Goal: Task Accomplishment & Management: Use online tool/utility

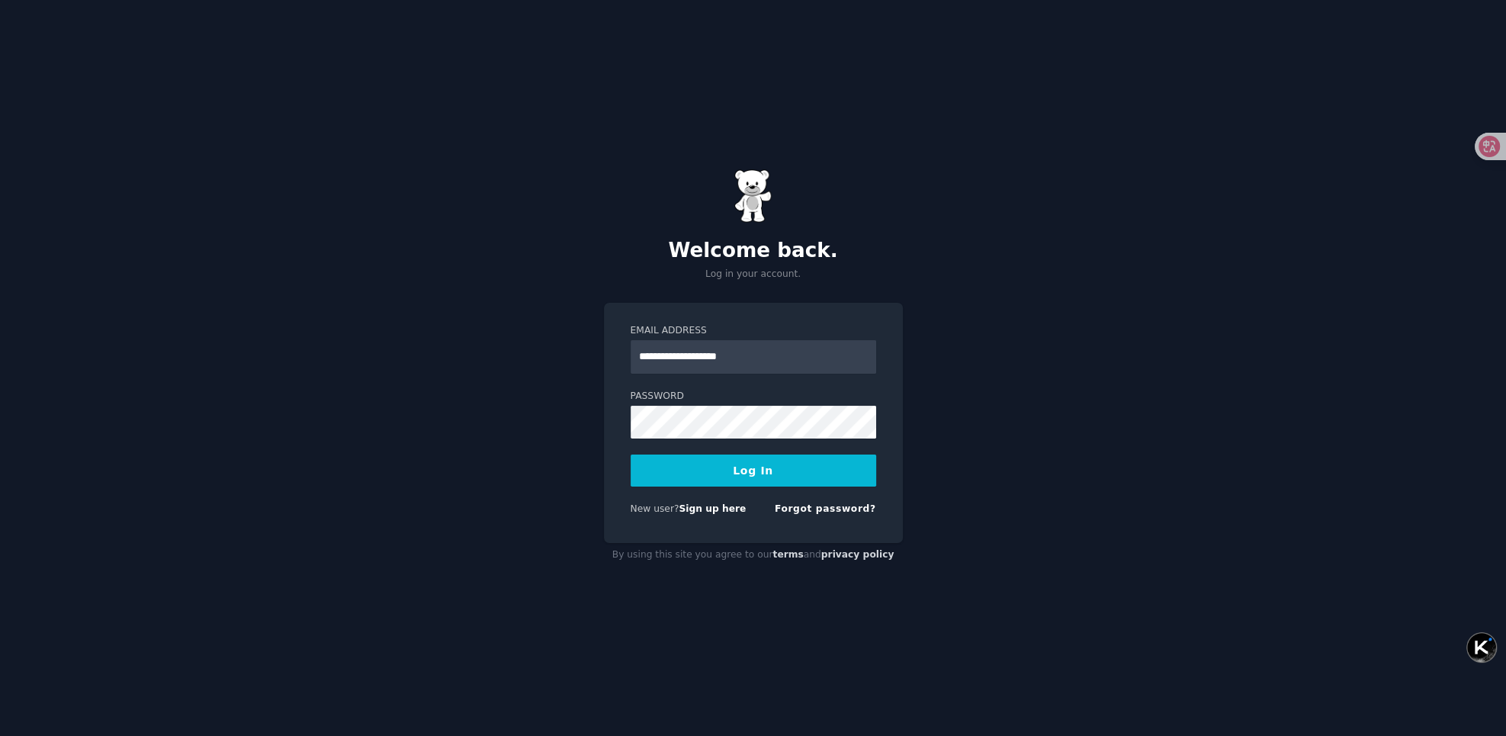
click at [998, 390] on div "**********" at bounding box center [753, 368] width 1506 height 736
click at [815, 464] on button "Log In" at bounding box center [754, 471] width 246 height 32
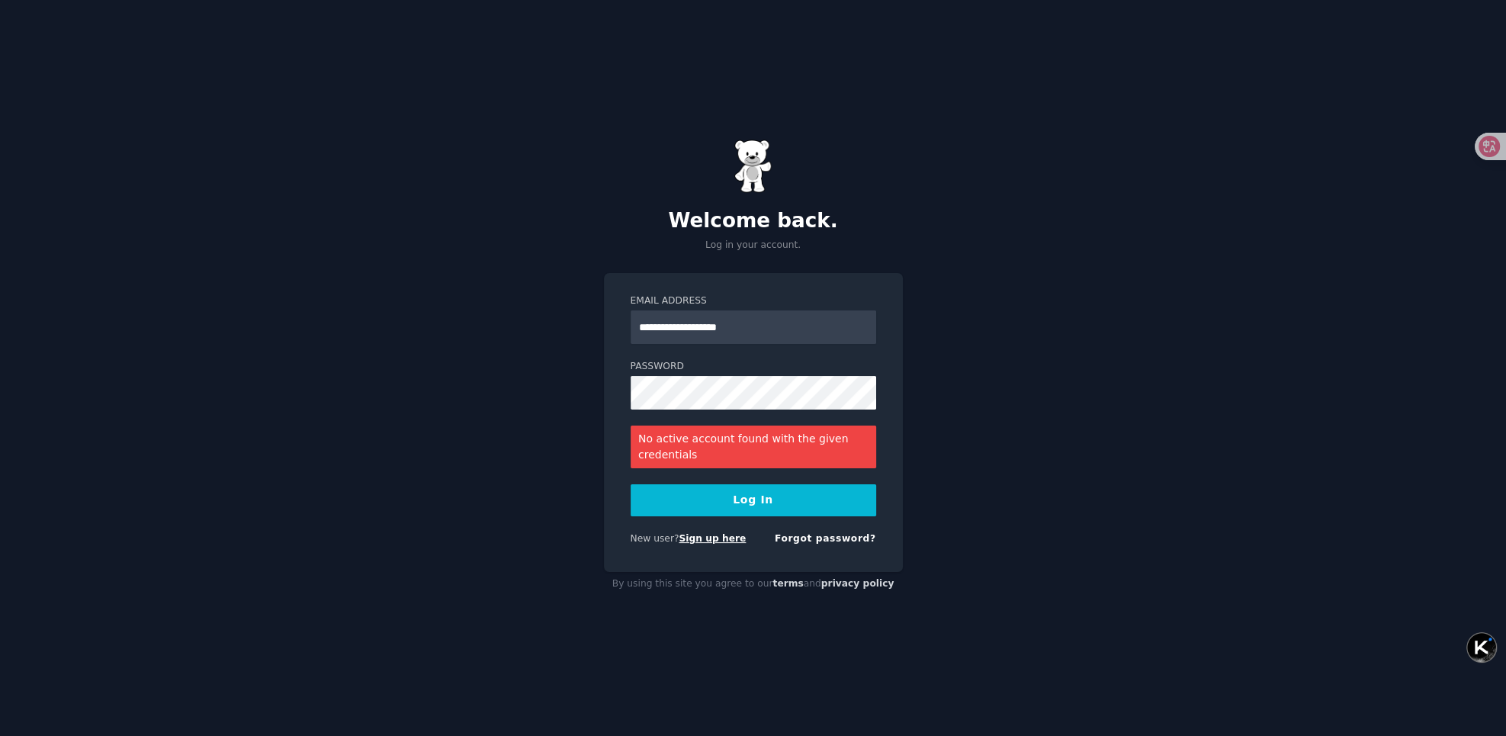
click at [693, 539] on link "Sign up here" at bounding box center [712, 538] width 67 height 11
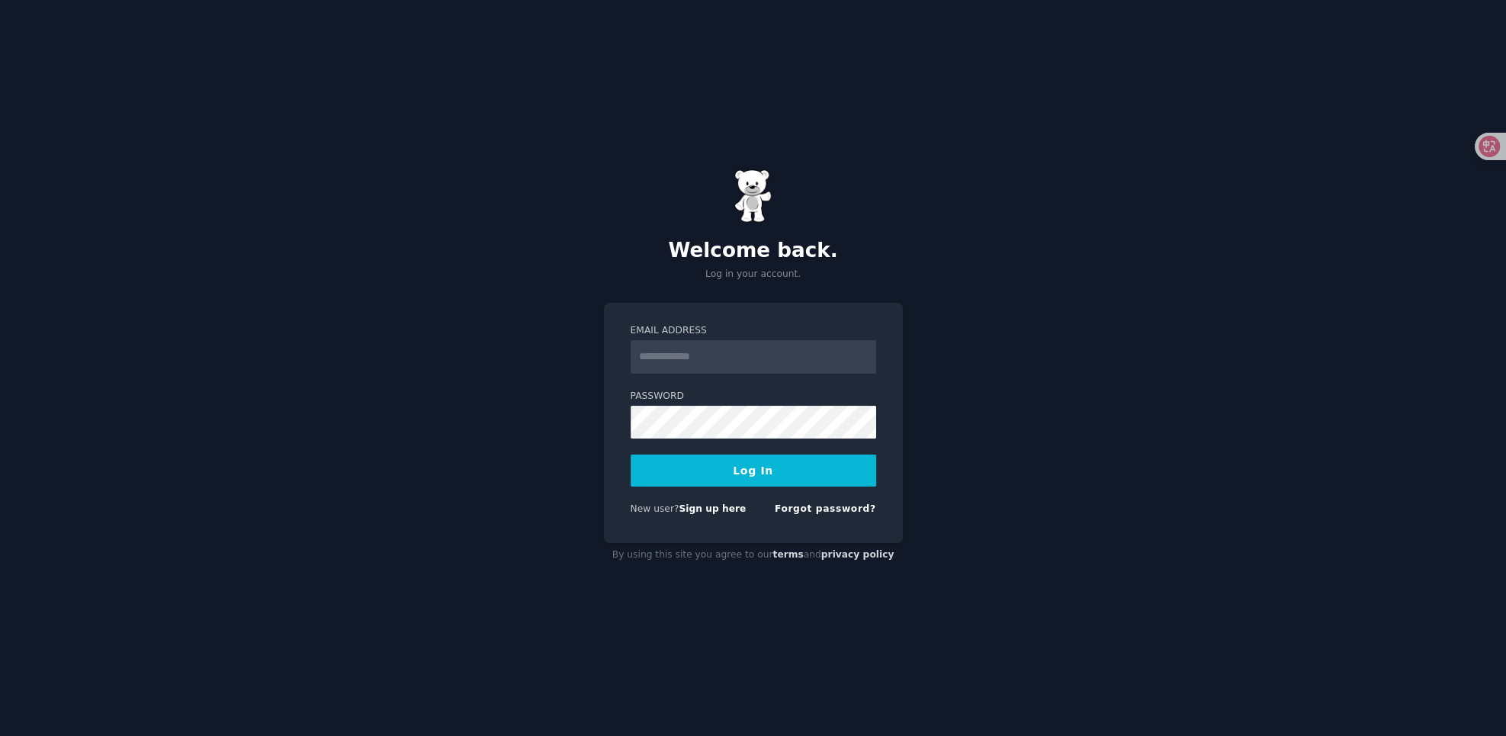
click at [731, 349] on input "Email Address" at bounding box center [754, 357] width 246 height 34
type input "**********"
click at [744, 474] on button "Log In" at bounding box center [754, 471] width 246 height 32
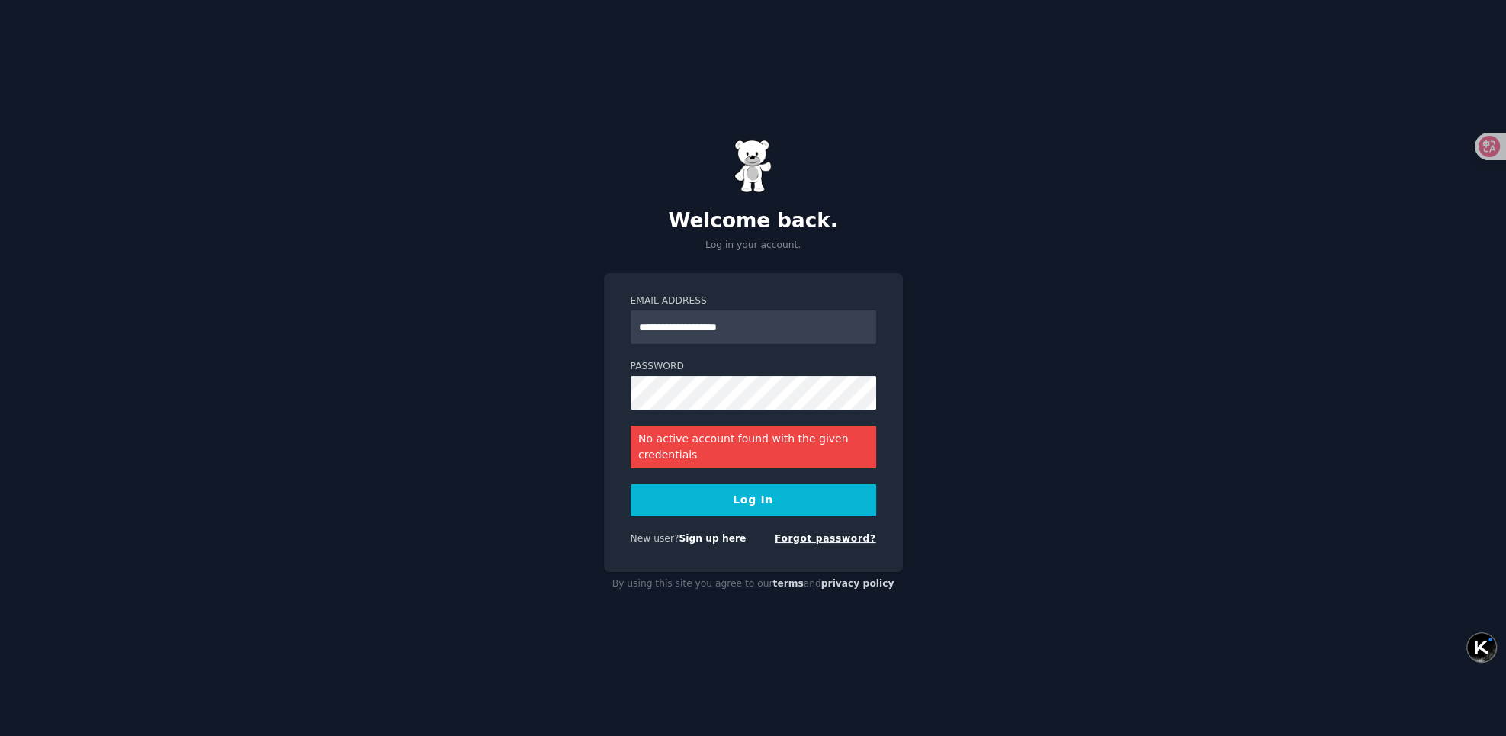
click at [821, 537] on link "Forgot password?" at bounding box center [825, 538] width 101 height 11
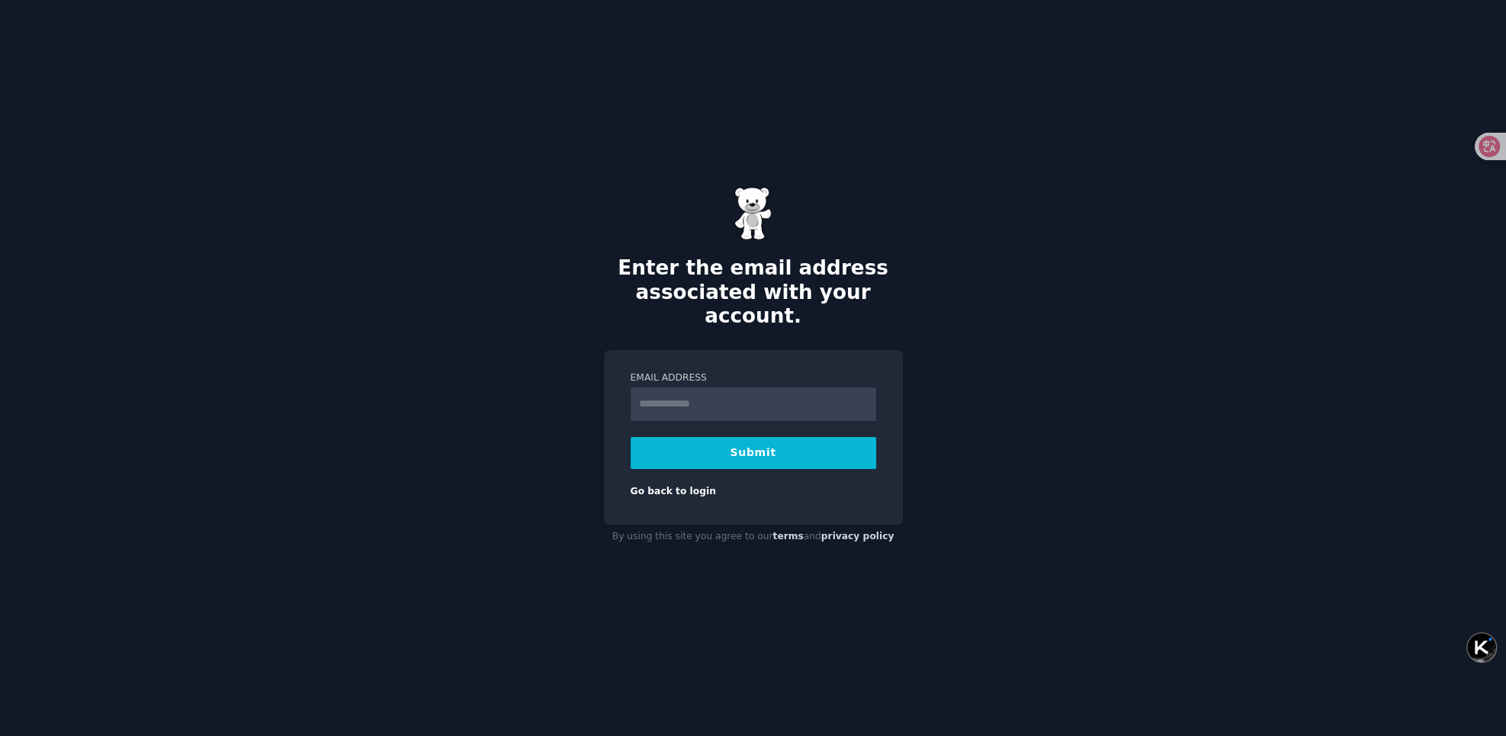
click at [718, 387] on input "Email Address" at bounding box center [754, 404] width 246 height 34
type input "**********"
click at [764, 445] on button "Submit" at bounding box center [754, 453] width 246 height 32
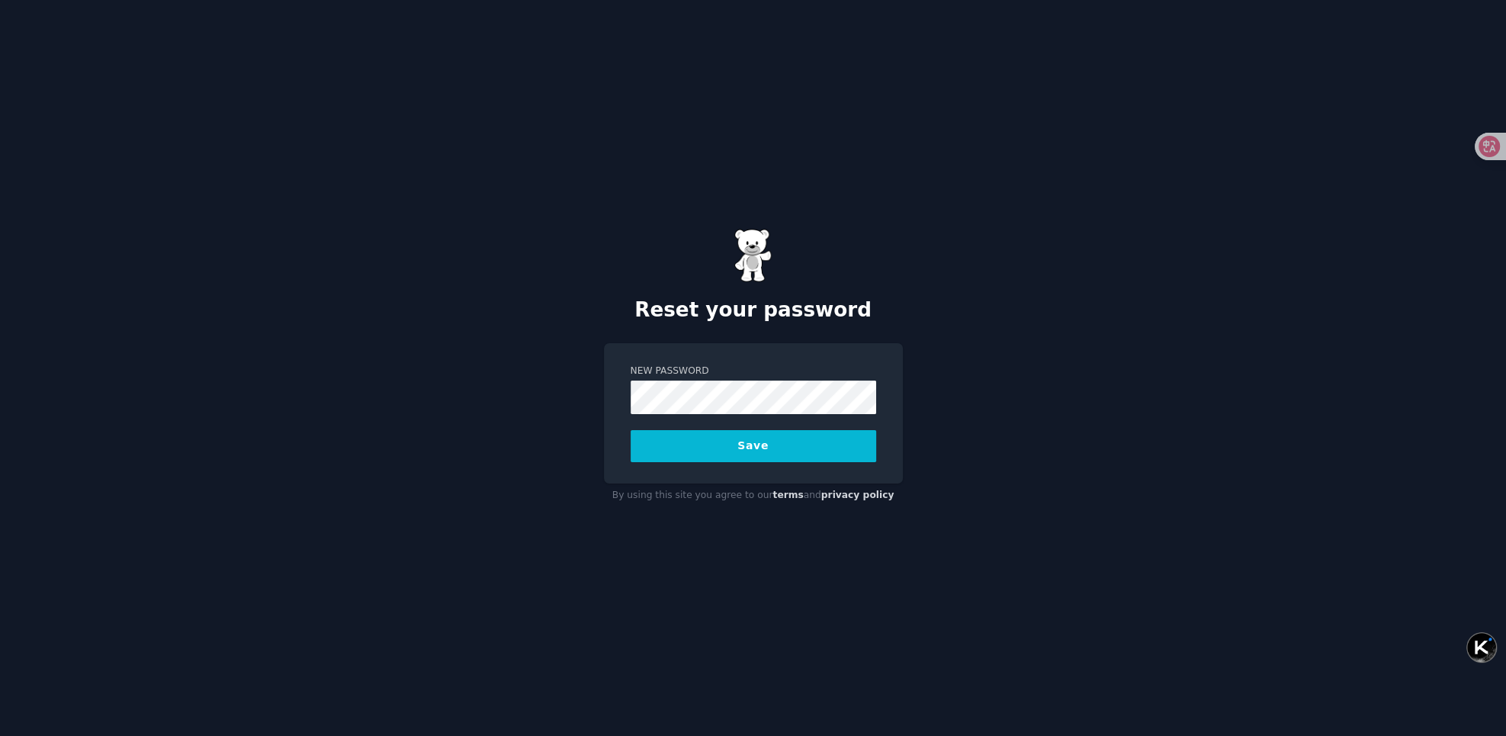
click at [666, 457] on button "Save" at bounding box center [754, 446] width 246 height 32
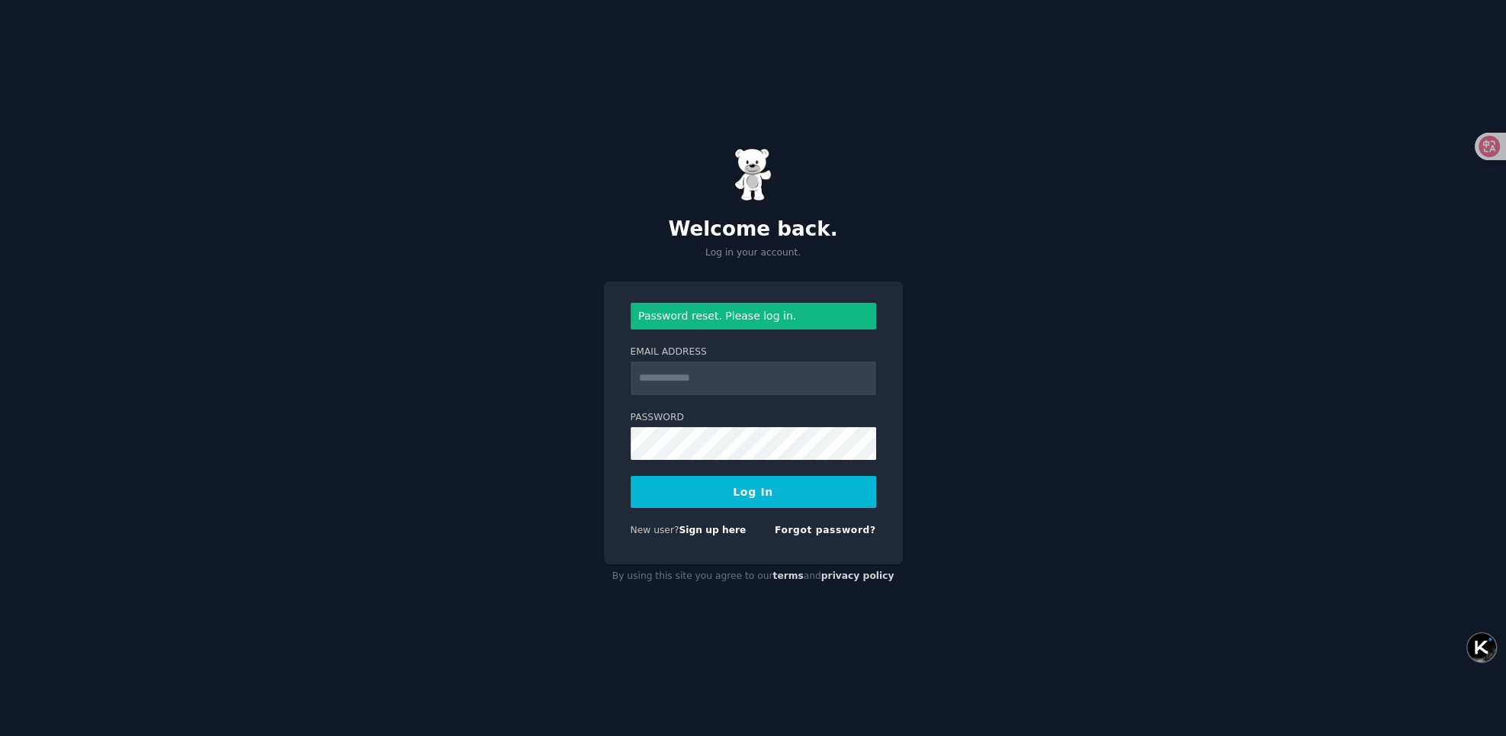
click at [1217, 307] on div "Welcome back. Log in your account. Password reset. Please log in. Email Address…" at bounding box center [753, 368] width 1506 height 736
click at [747, 381] on input "Email Address" at bounding box center [754, 378] width 246 height 34
type input "**********"
click at [765, 486] on button "Log In" at bounding box center [754, 492] width 246 height 32
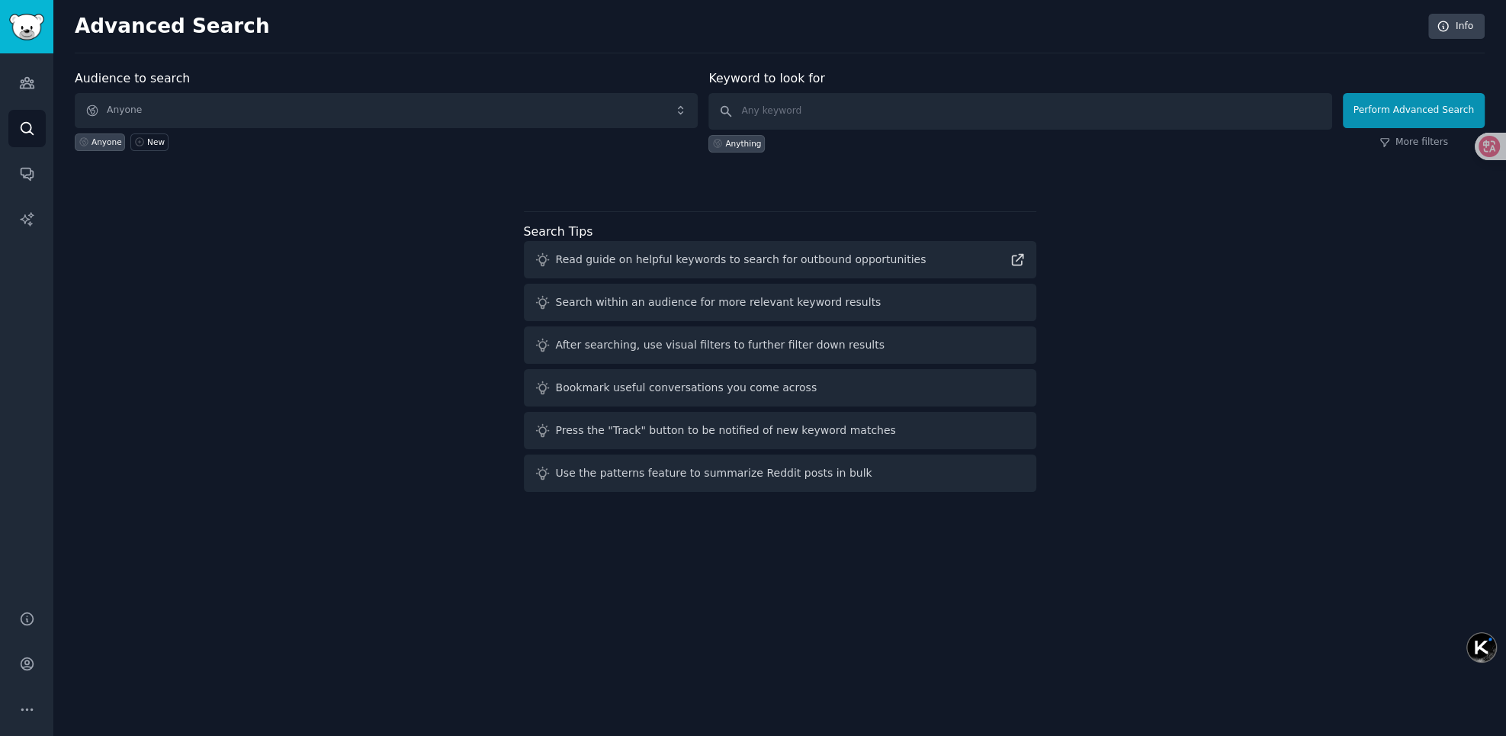
click at [1123, 223] on div "Audience to search Anyone Anyone New Keyword to look for Anything Perform Advan…" at bounding box center [780, 283] width 1410 height 429
click at [562, 104] on span "Anyone" at bounding box center [386, 110] width 623 height 35
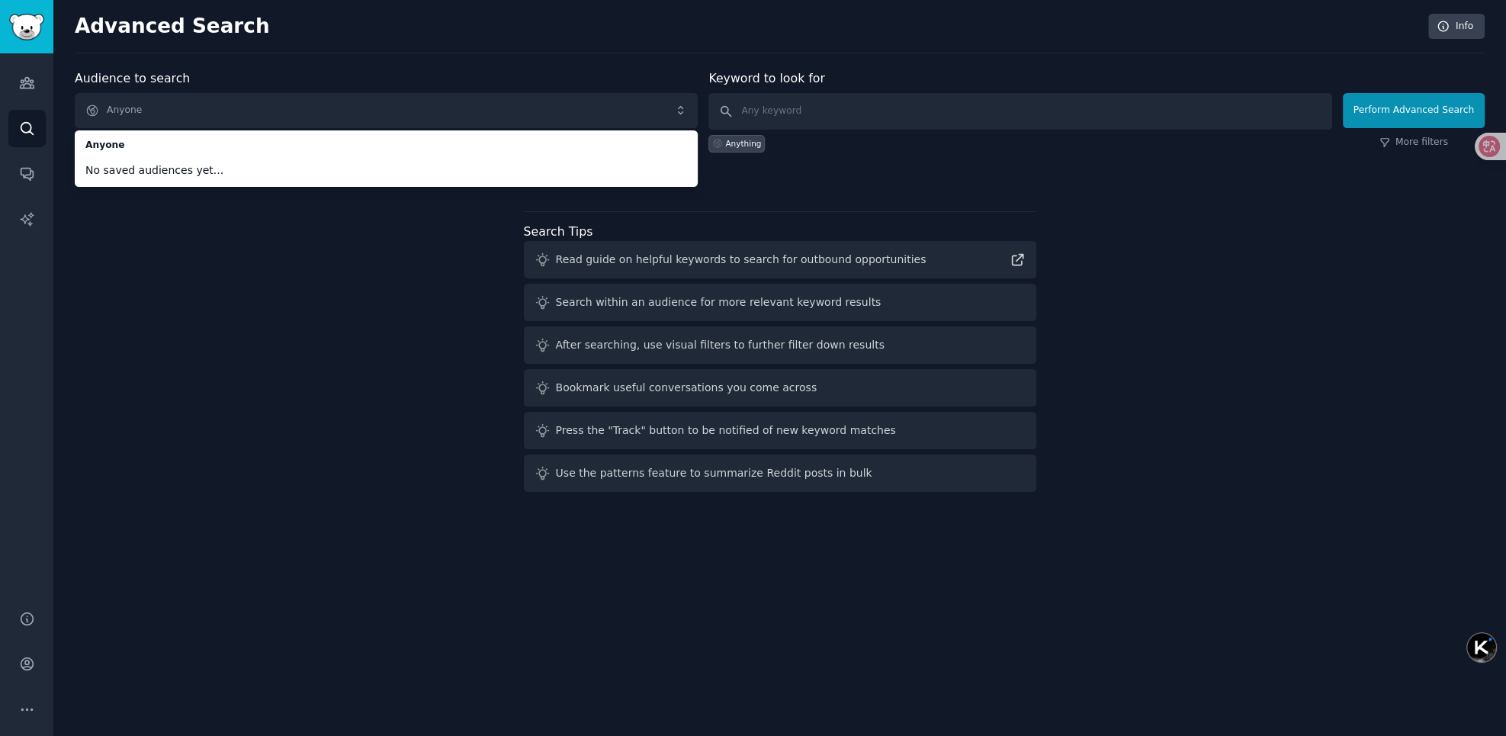
click at [357, 249] on div "Audience to search Anyone Anyone No saved audiences yet... Anyone New Keyword t…" at bounding box center [780, 283] width 1410 height 429
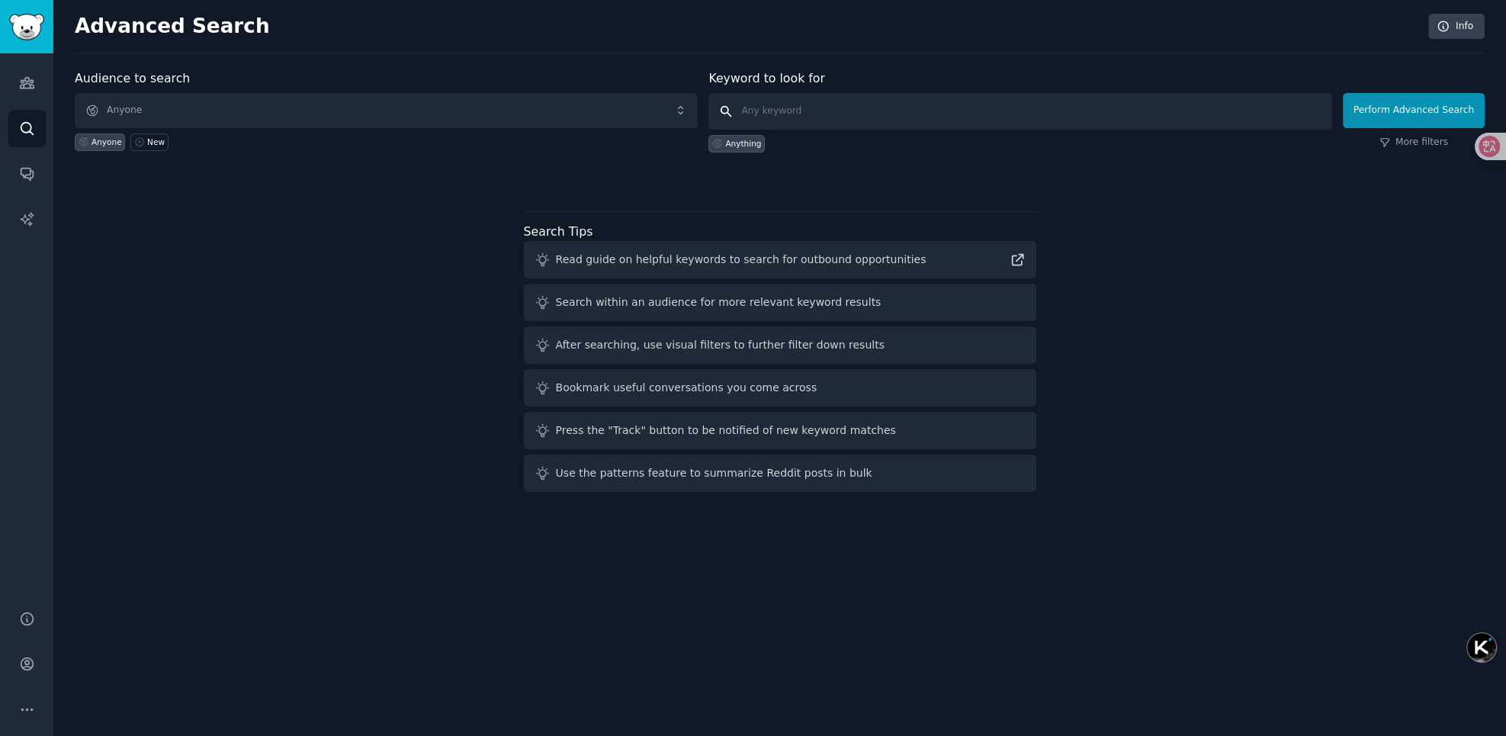
click at [840, 115] on input "text" at bounding box center [1019, 111] width 623 height 37
click at [801, 111] on input "text" at bounding box center [1019, 111] width 623 height 37
type input "ai"
click button "Perform Advanced Search" at bounding box center [1414, 110] width 142 height 35
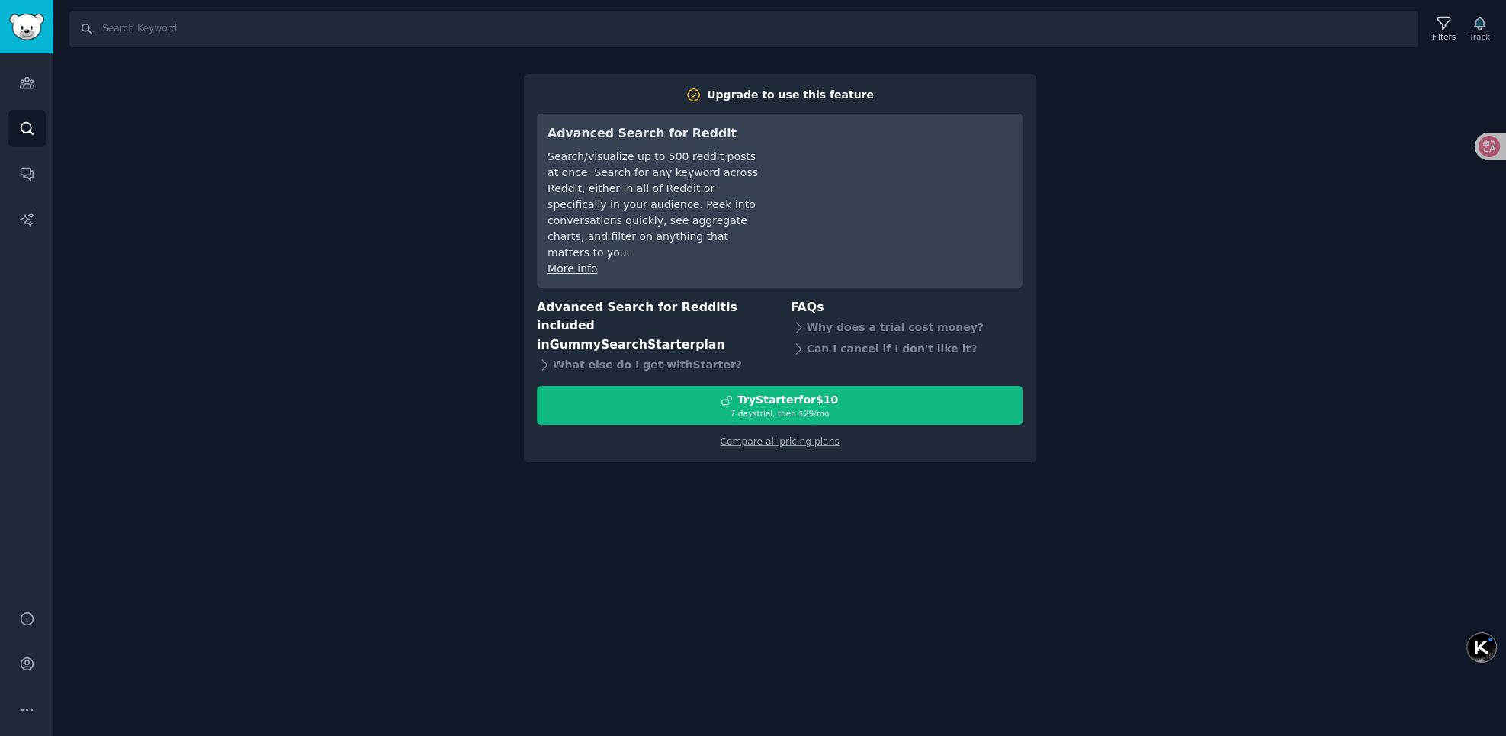
click at [1197, 347] on div "Search Filters Track Upgrade to use this feature Advanced Search for Reddit Sea…" at bounding box center [779, 368] width 1453 height 736
click at [1204, 262] on div "Search Filters Track Upgrade to use this feature Advanced Search for Reddit Sea…" at bounding box center [779, 368] width 1453 height 736
click at [194, 108] on div "Search Filters Track Upgrade to use this feature Advanced Search for Reddit Sea…" at bounding box center [779, 368] width 1453 height 736
click at [378, 505] on div "Search Filters Track Upgrade to use this feature Advanced Search for Reddit Sea…" at bounding box center [779, 368] width 1453 height 736
click at [360, 355] on div "Search Filters Track Upgrade to use this feature Advanced Search for Reddit Sea…" at bounding box center [779, 368] width 1453 height 736
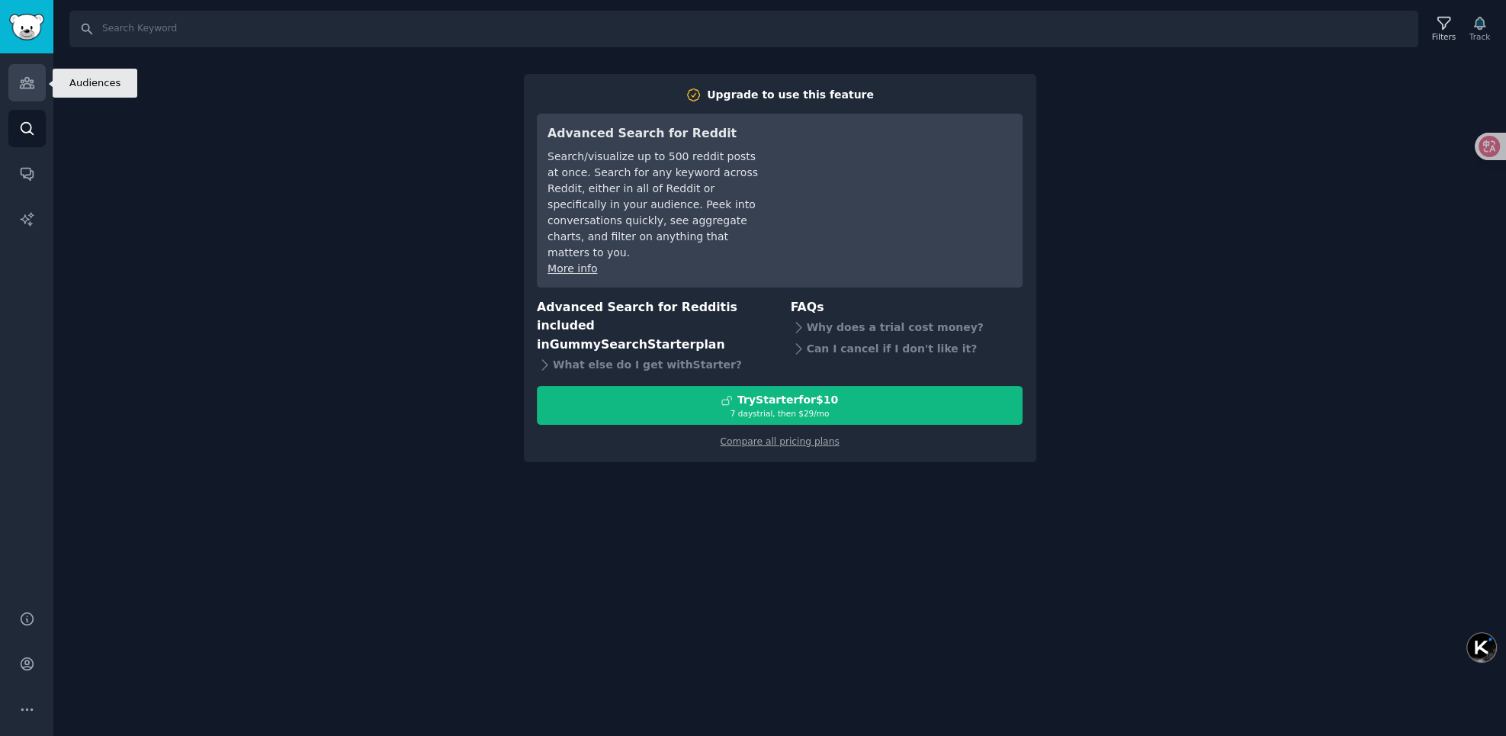
click at [26, 79] on icon "Sidebar" at bounding box center [27, 83] width 16 height 16
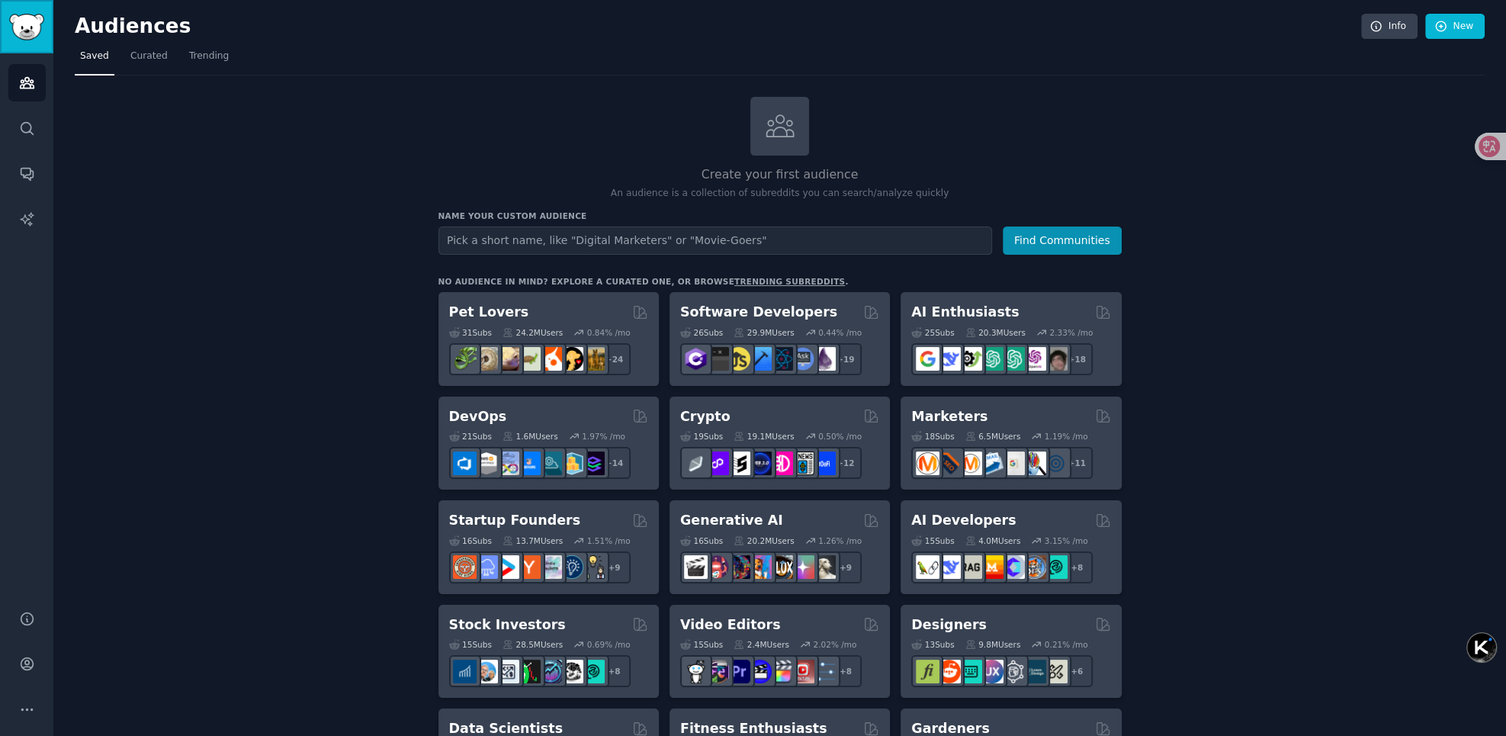
click at [35, 27] on img "Sidebar" at bounding box center [26, 27] width 35 height 27
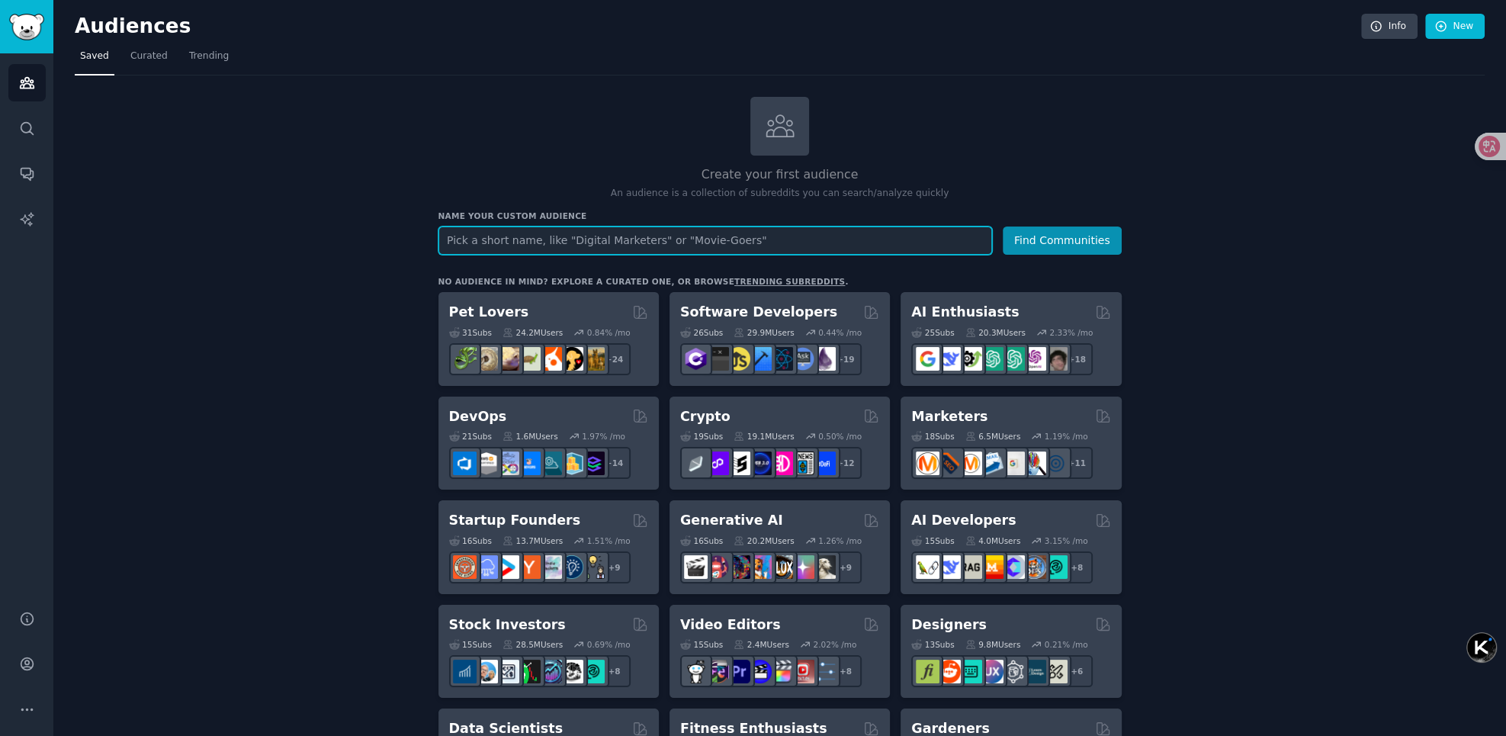
click at [731, 241] on input "text" at bounding box center [715, 240] width 554 height 28
type input "ai"
click at [1003, 226] on button "Find Communities" at bounding box center [1062, 240] width 119 height 28
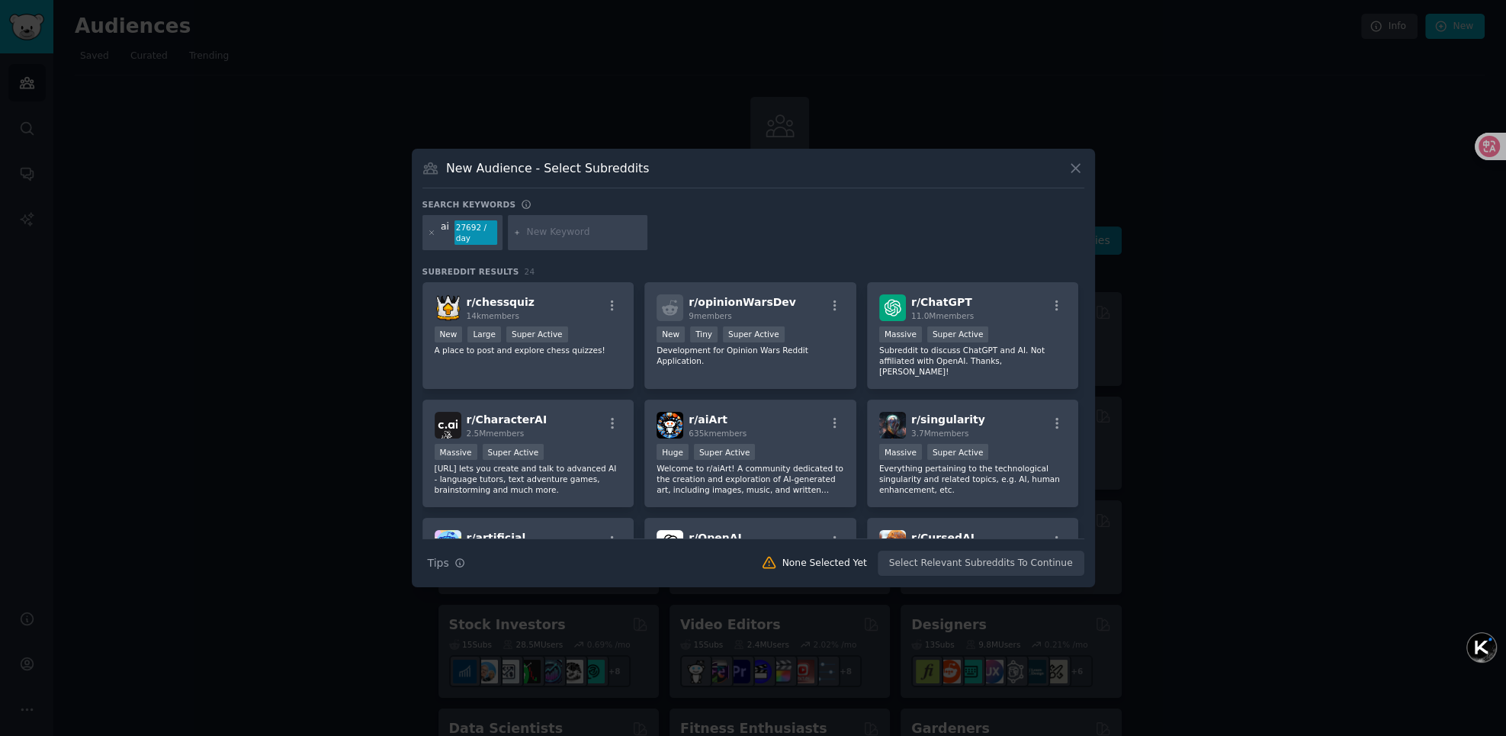
click at [534, 236] on input "text" at bounding box center [584, 233] width 116 height 14
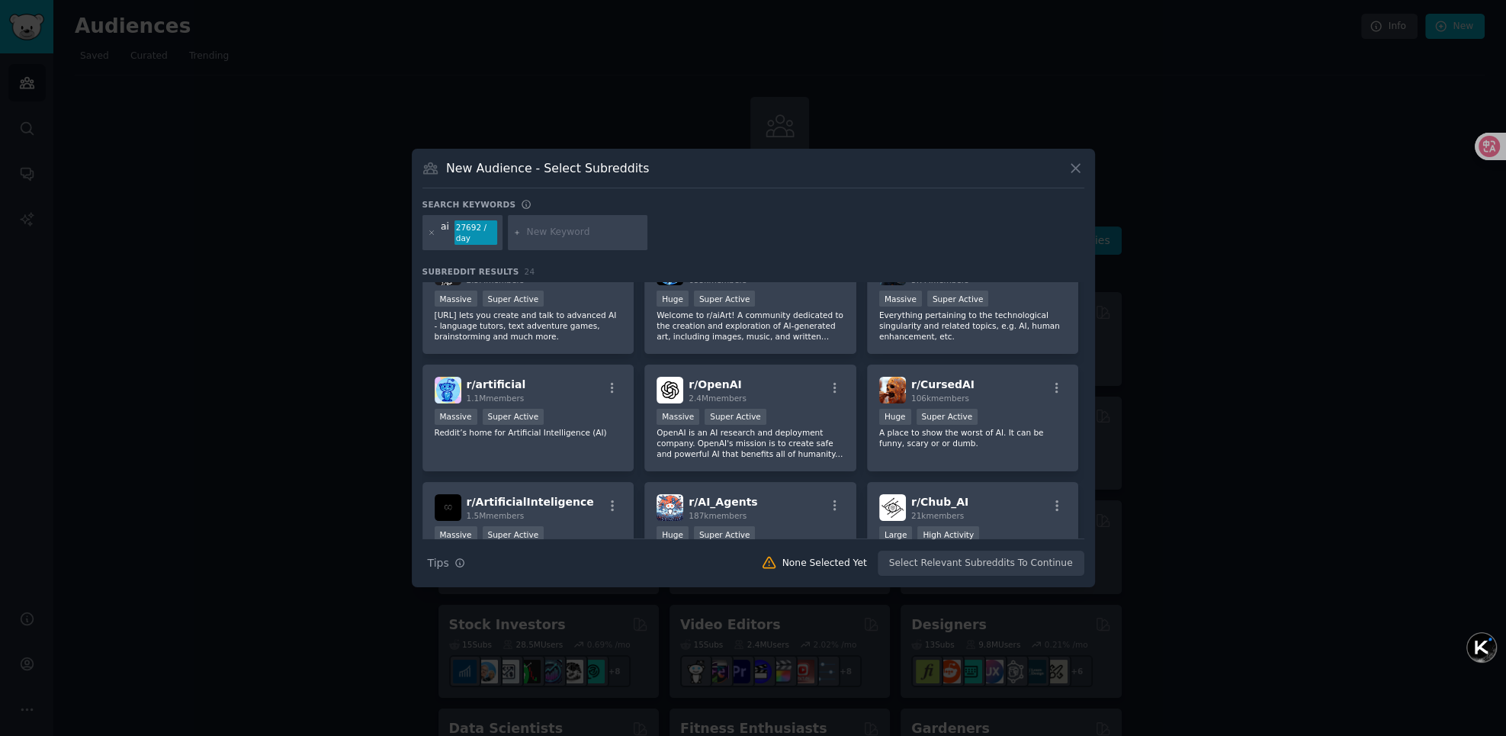
scroll to position [92, 0]
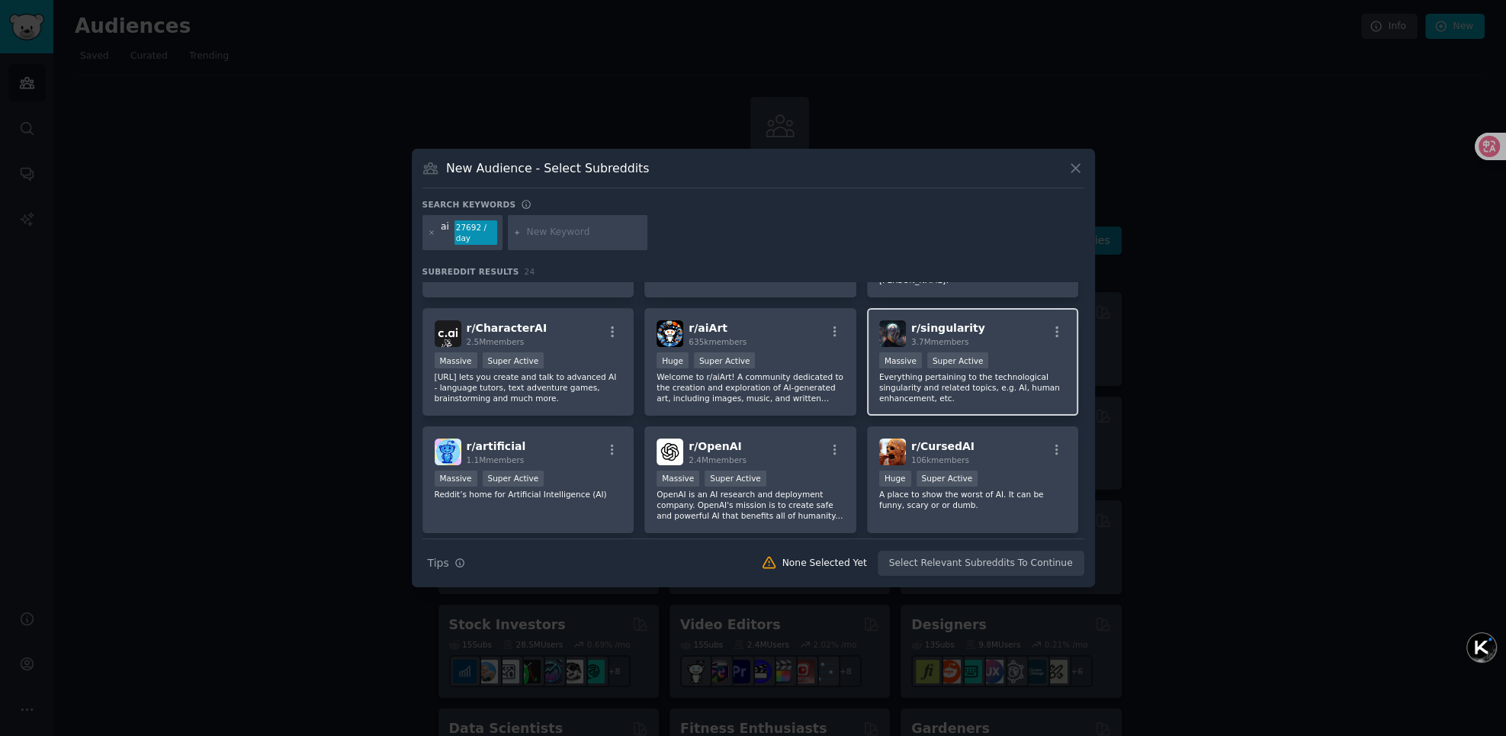
click at [992, 352] on div ">= 95th percentile for submissions / day Massive Super Active" at bounding box center [973, 361] width 188 height 19
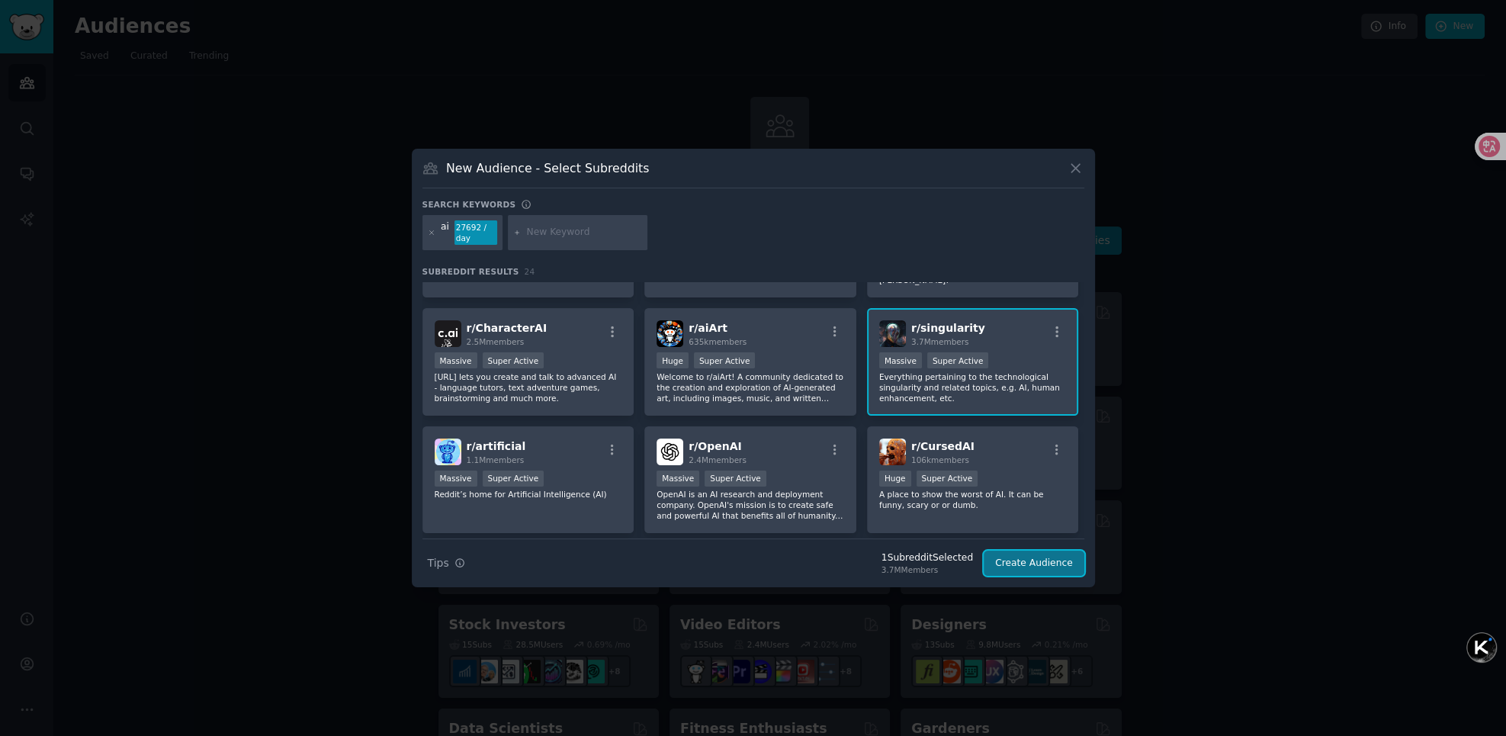
click at [1049, 558] on button "Create Audience" at bounding box center [1034, 564] width 101 height 26
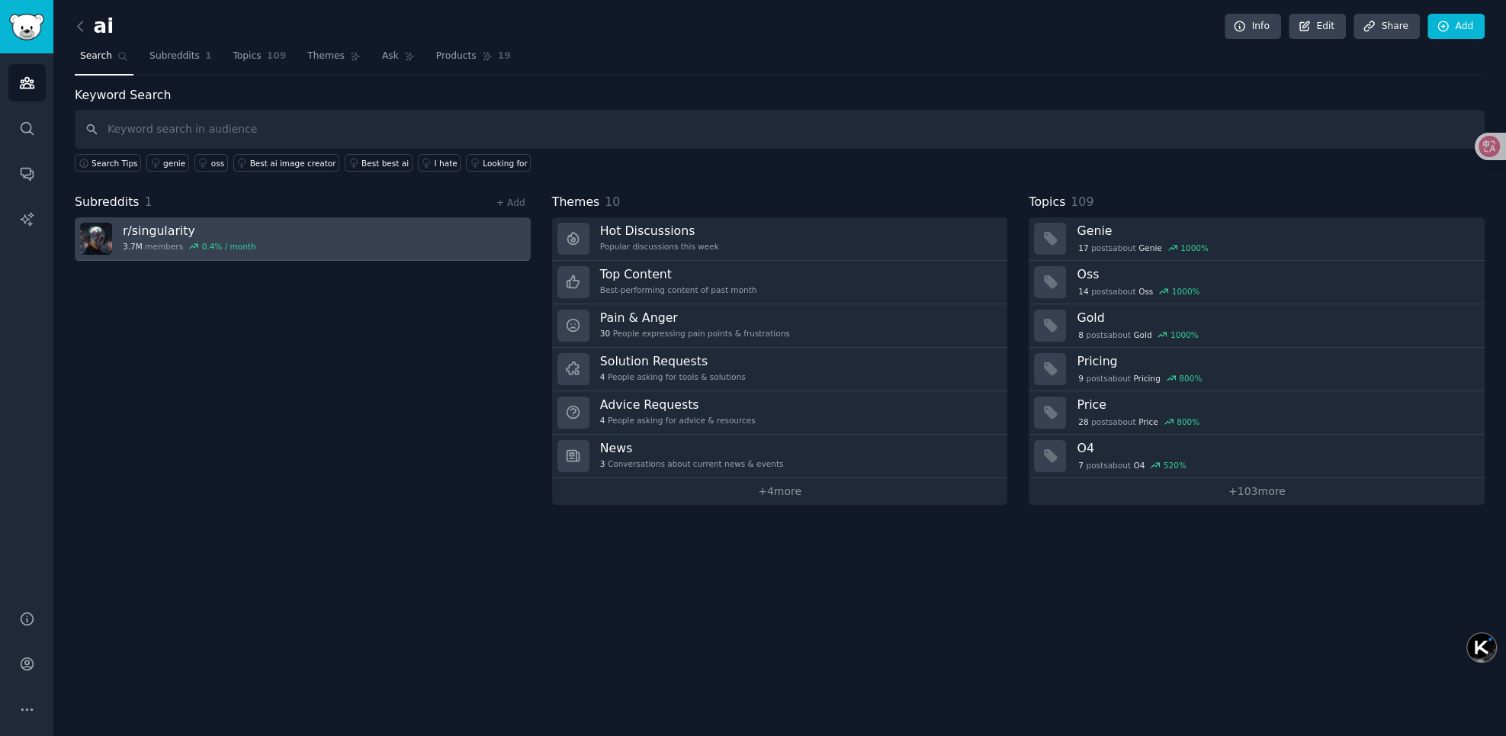
click at [297, 241] on link "r/ singularity 3.7M members 0.4 % / month" at bounding box center [303, 238] width 456 height 43
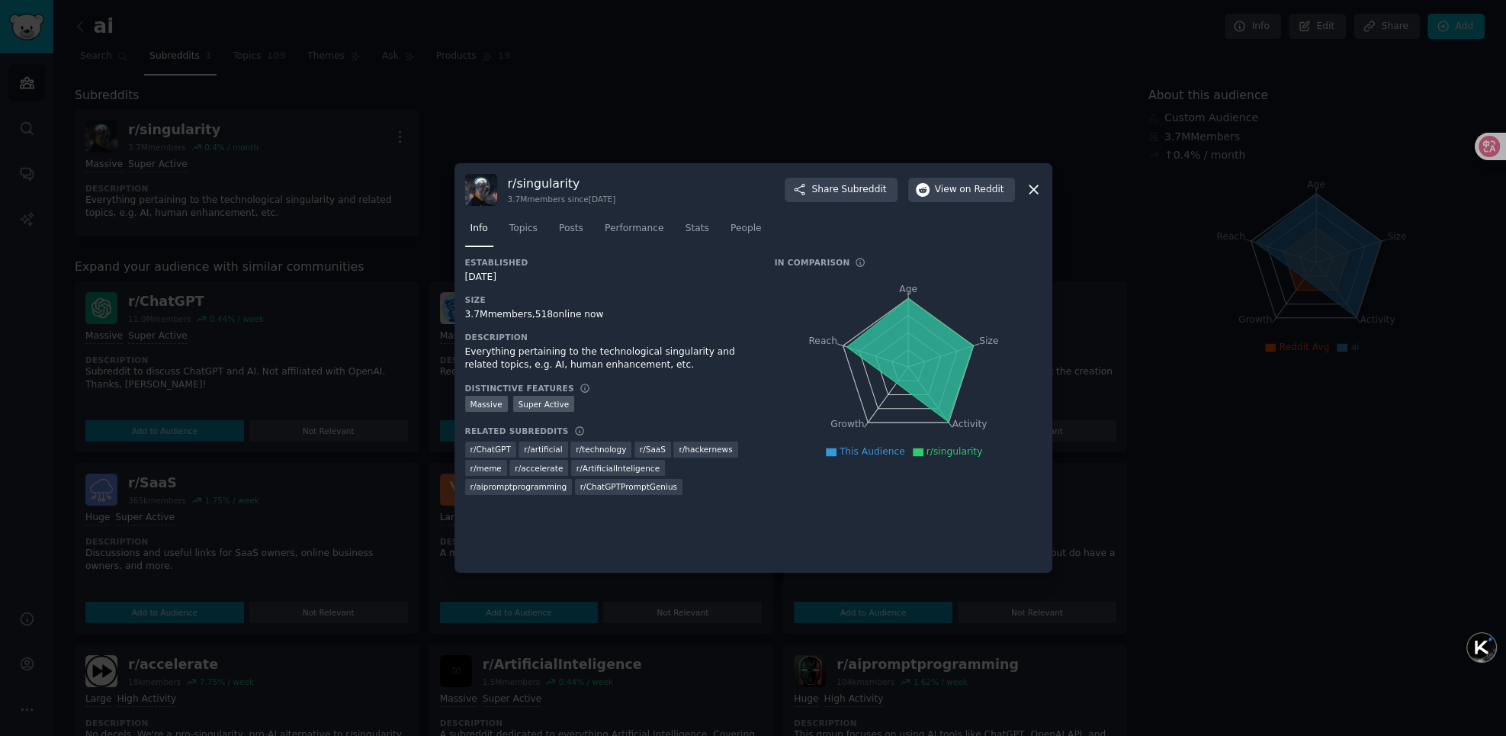
drag, startPoint x: 467, startPoint y: 349, endPoint x: 641, endPoint y: 362, distance: 173.7
click at [641, 362] on div "Everything pertaining to the technological singularity and related topics, e.g.…" at bounding box center [609, 358] width 288 height 27
drag, startPoint x: 629, startPoint y: 364, endPoint x: 482, endPoint y: 352, distance: 147.7
click at [482, 352] on div "Everything pertaining to the technological singularity and related topics, e.g.…" at bounding box center [609, 358] width 288 height 27
click at [738, 367] on div "Everything pertaining to the technological singularity and related topics, e.g.…" at bounding box center [609, 358] width 288 height 27
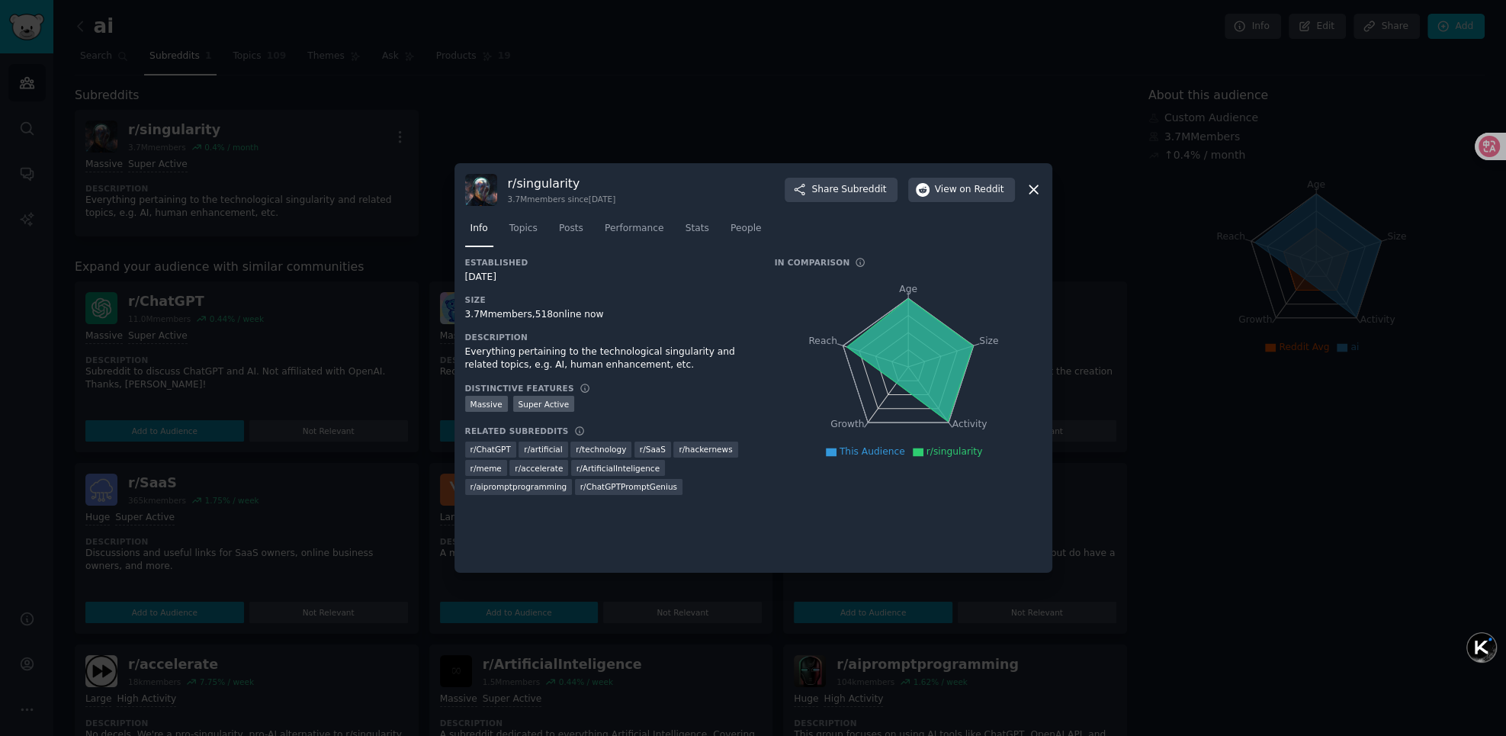
click at [1035, 191] on icon at bounding box center [1034, 190] width 8 height 8
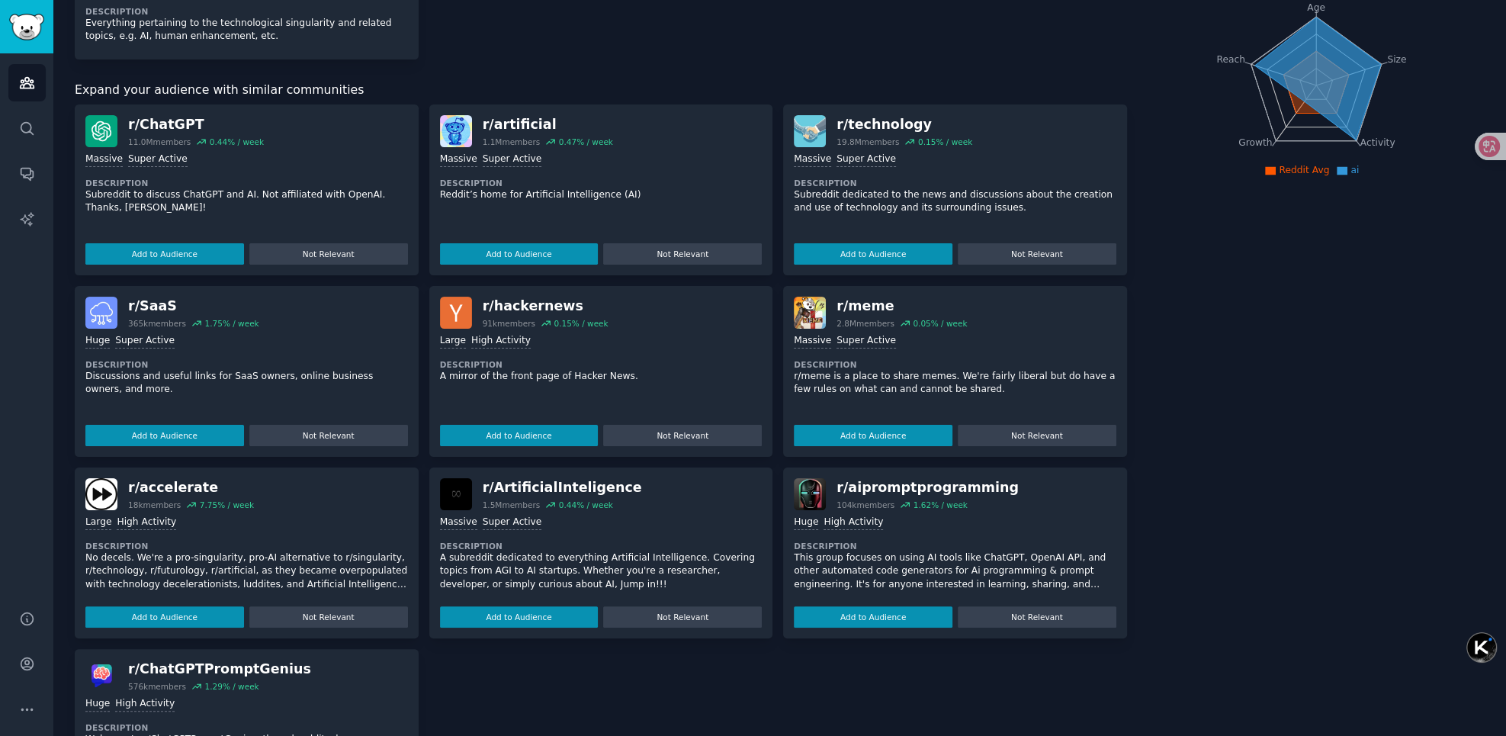
scroll to position [182, 0]
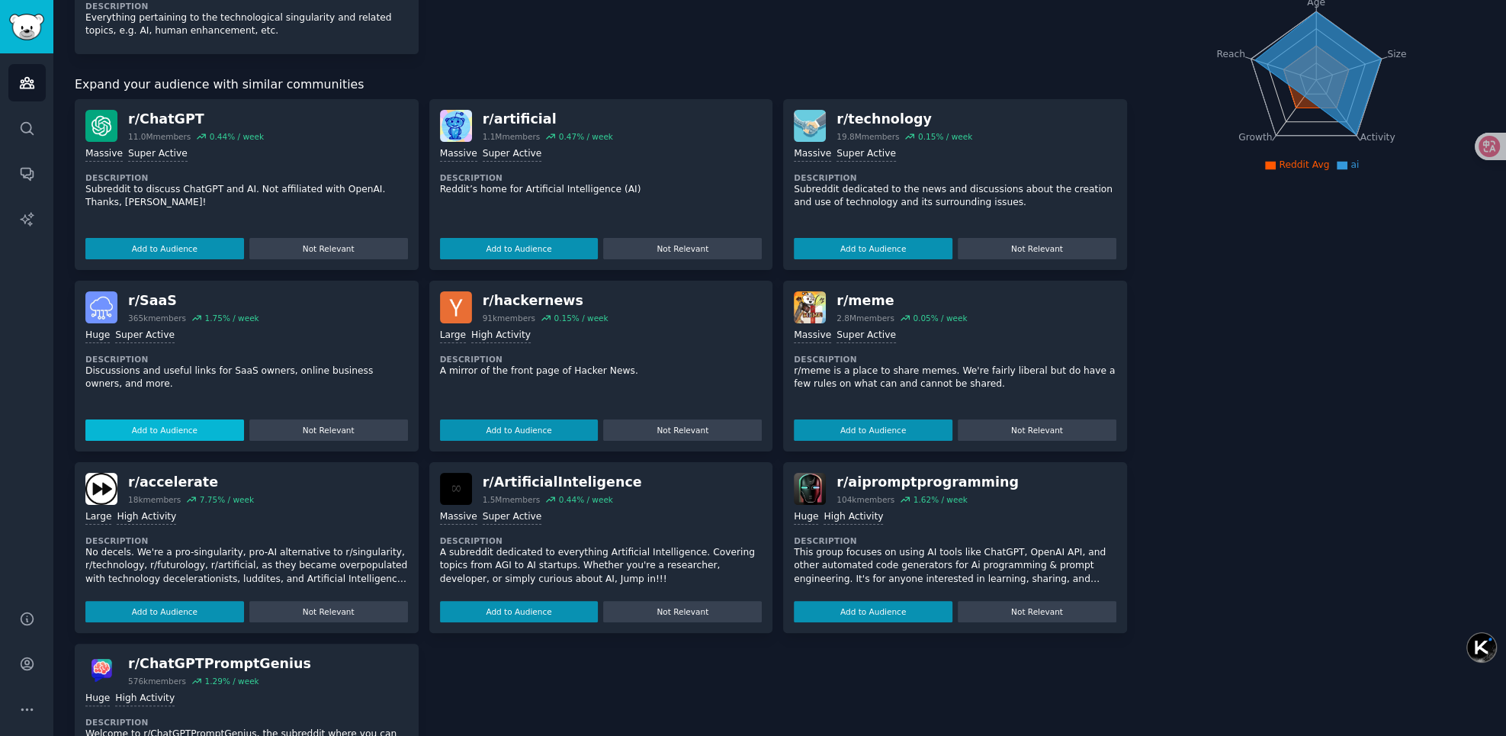
click at [194, 423] on button "Add to Audience" at bounding box center [164, 429] width 159 height 21
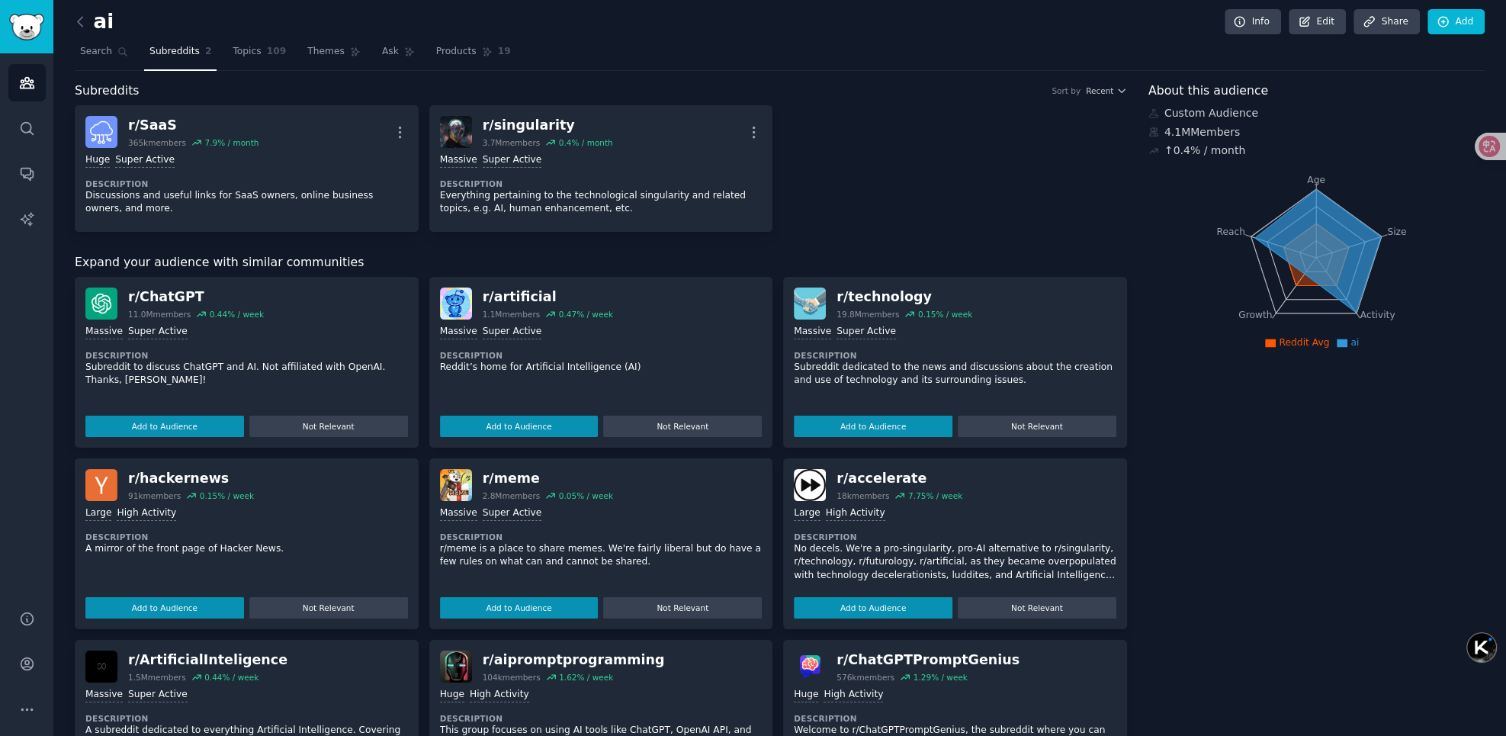
scroll to position [0, 0]
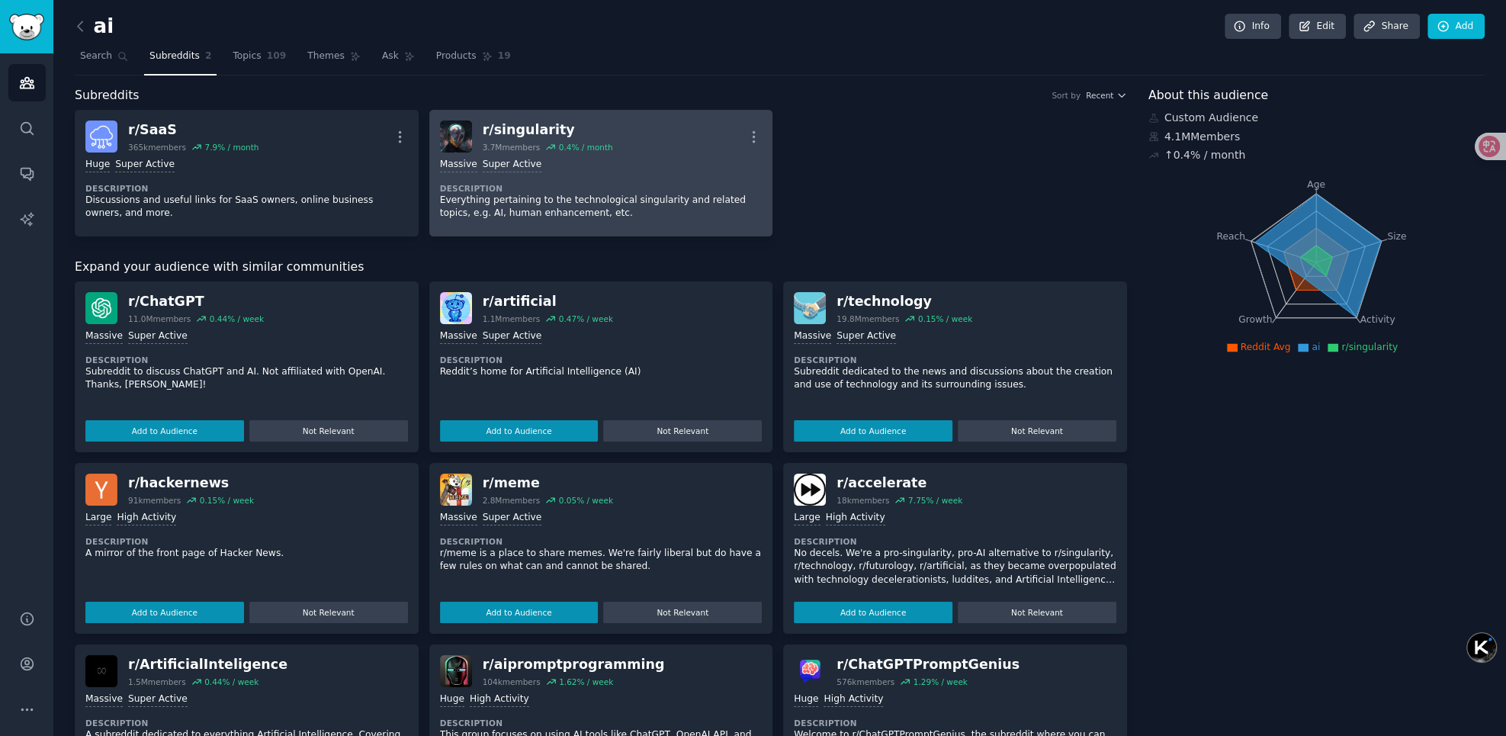
click at [584, 162] on div "Massive Super Active" at bounding box center [601, 165] width 323 height 14
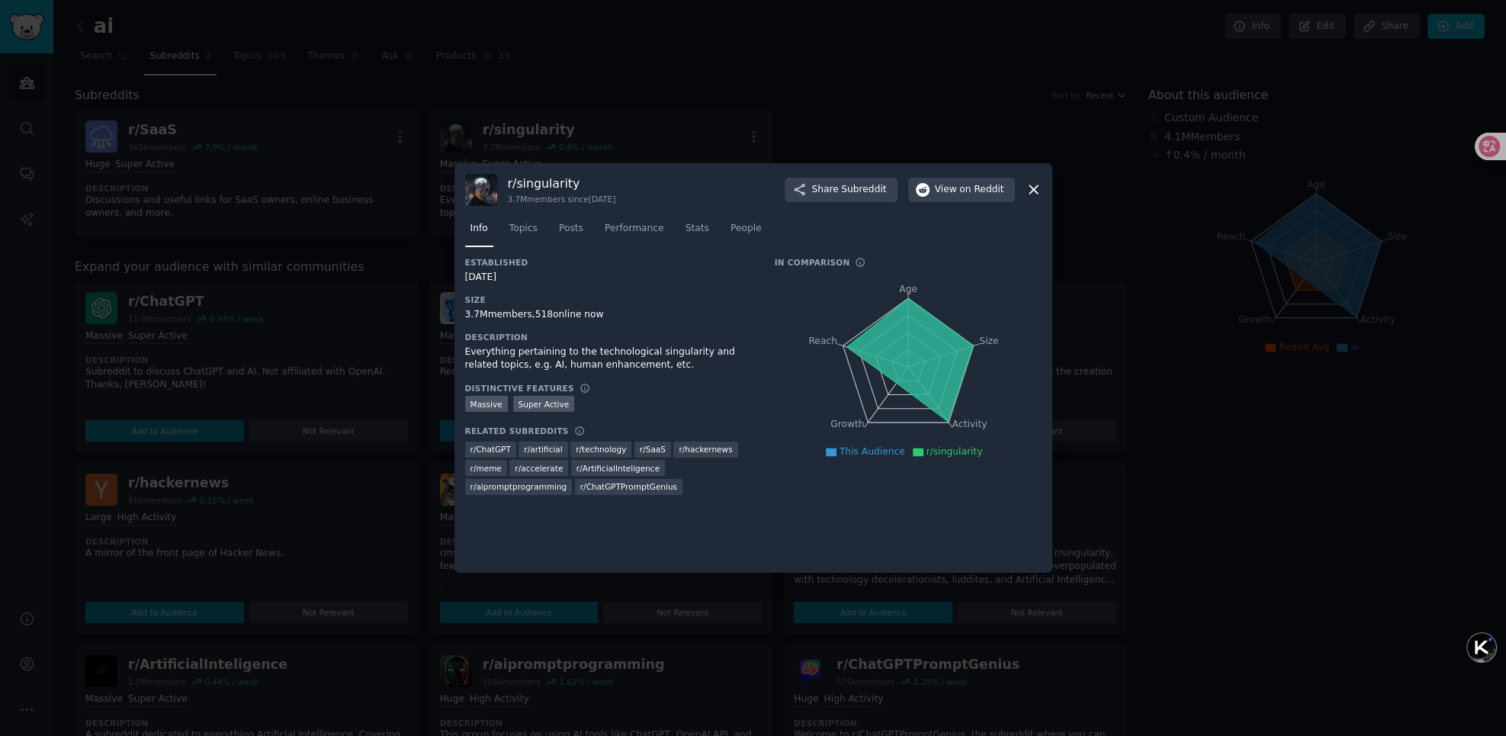
click at [1040, 190] on icon at bounding box center [1034, 189] width 16 height 16
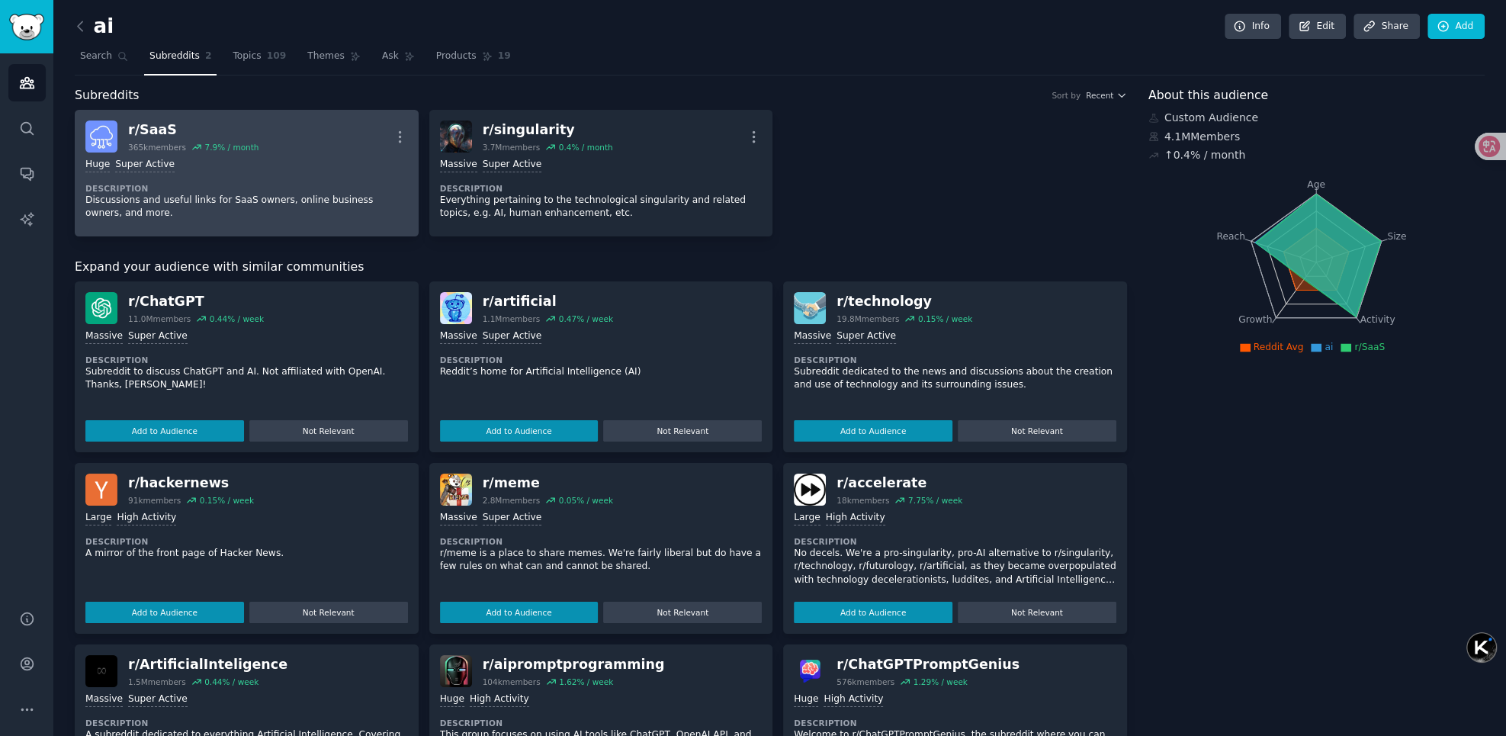
click at [280, 169] on div "Huge Super Active" at bounding box center [246, 165] width 323 height 14
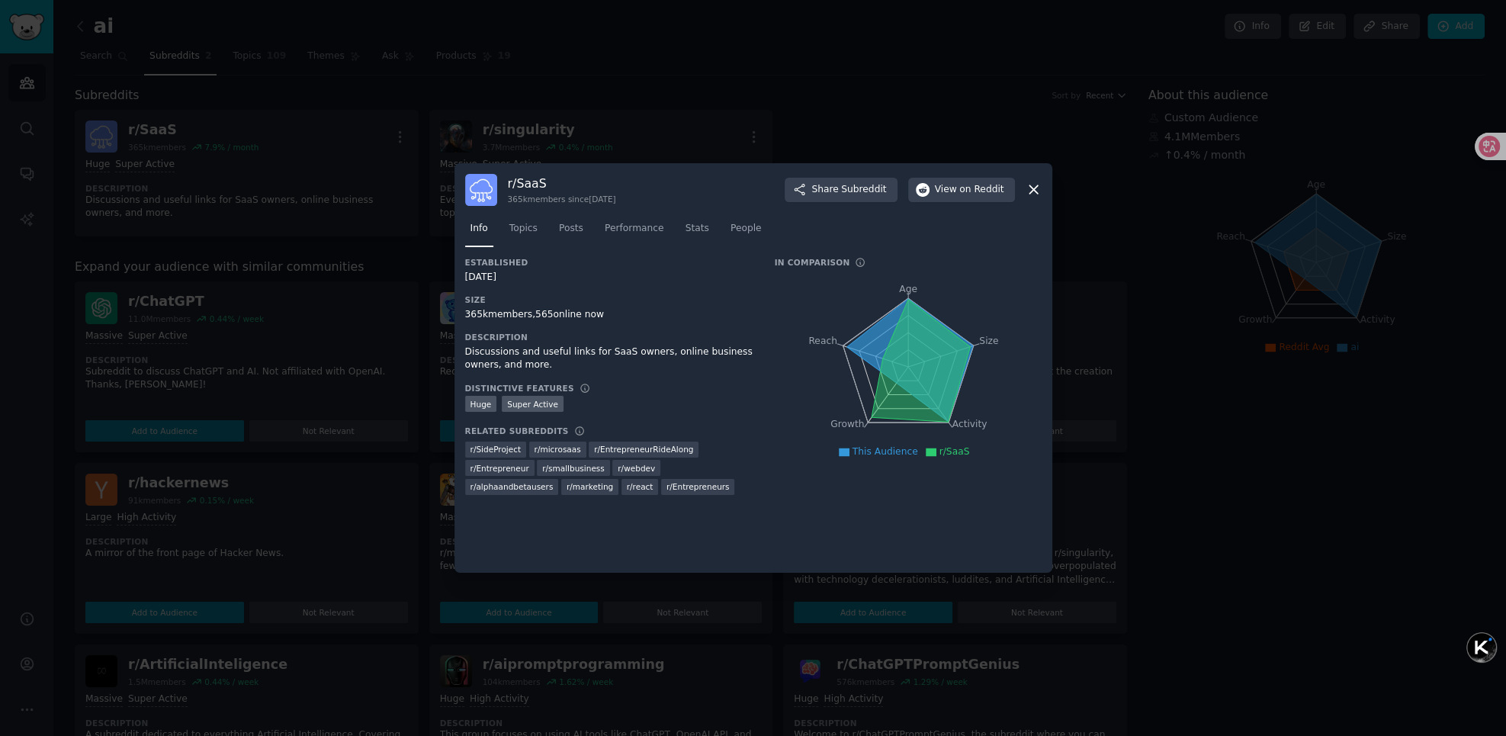
click at [1114, 226] on div at bounding box center [753, 368] width 1506 height 736
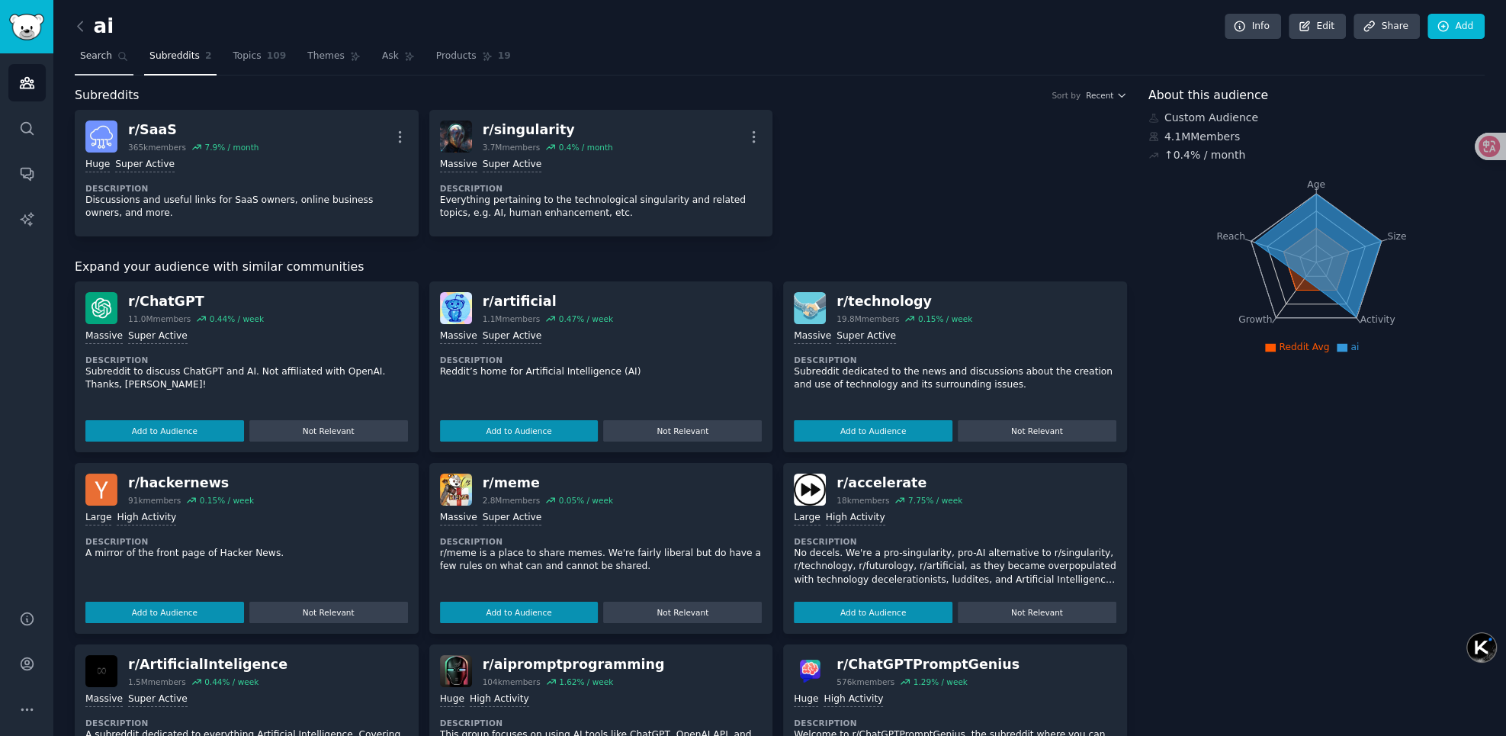
click at [82, 50] on span "Search" at bounding box center [96, 57] width 32 height 14
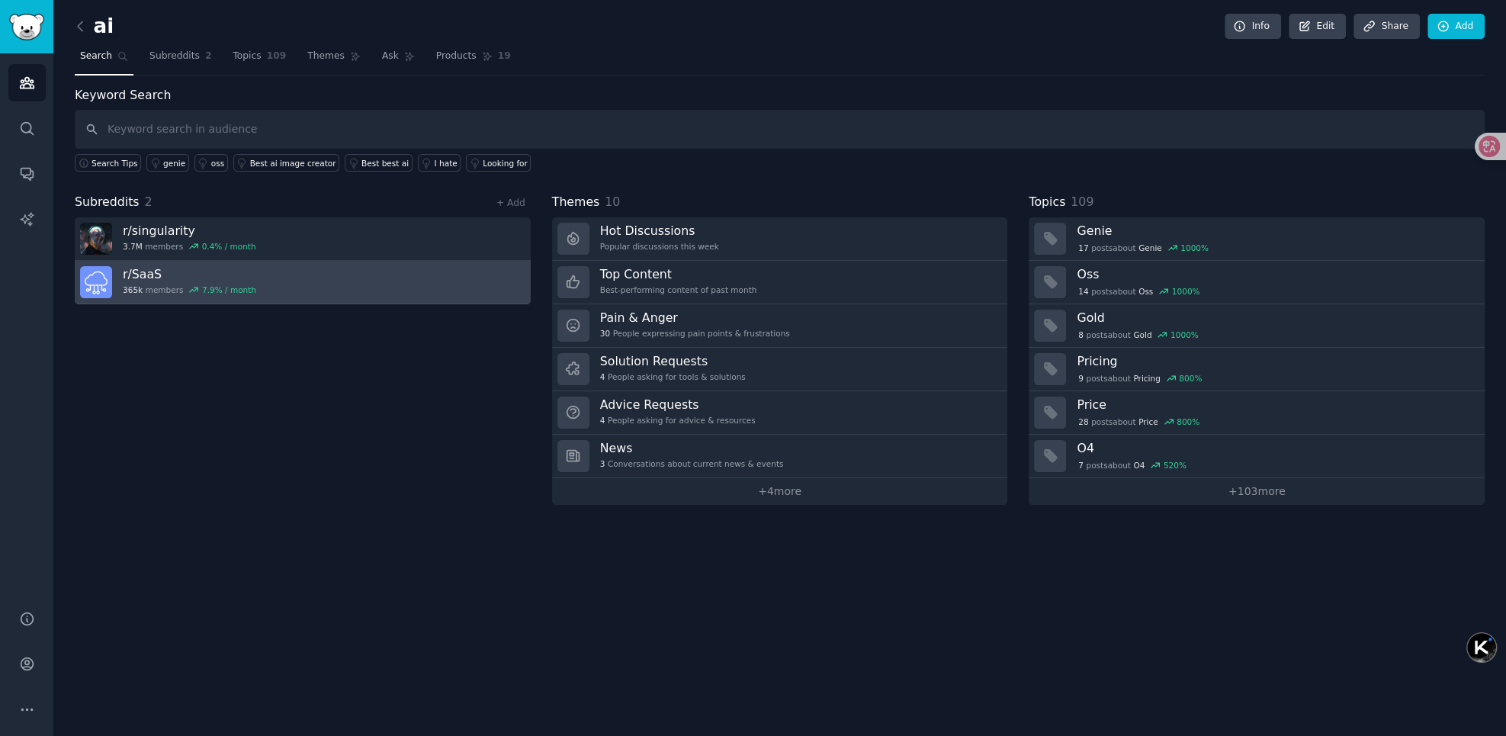
click at [310, 282] on link "r/ SaaS 365k members 7.9 % / month" at bounding box center [303, 282] width 456 height 43
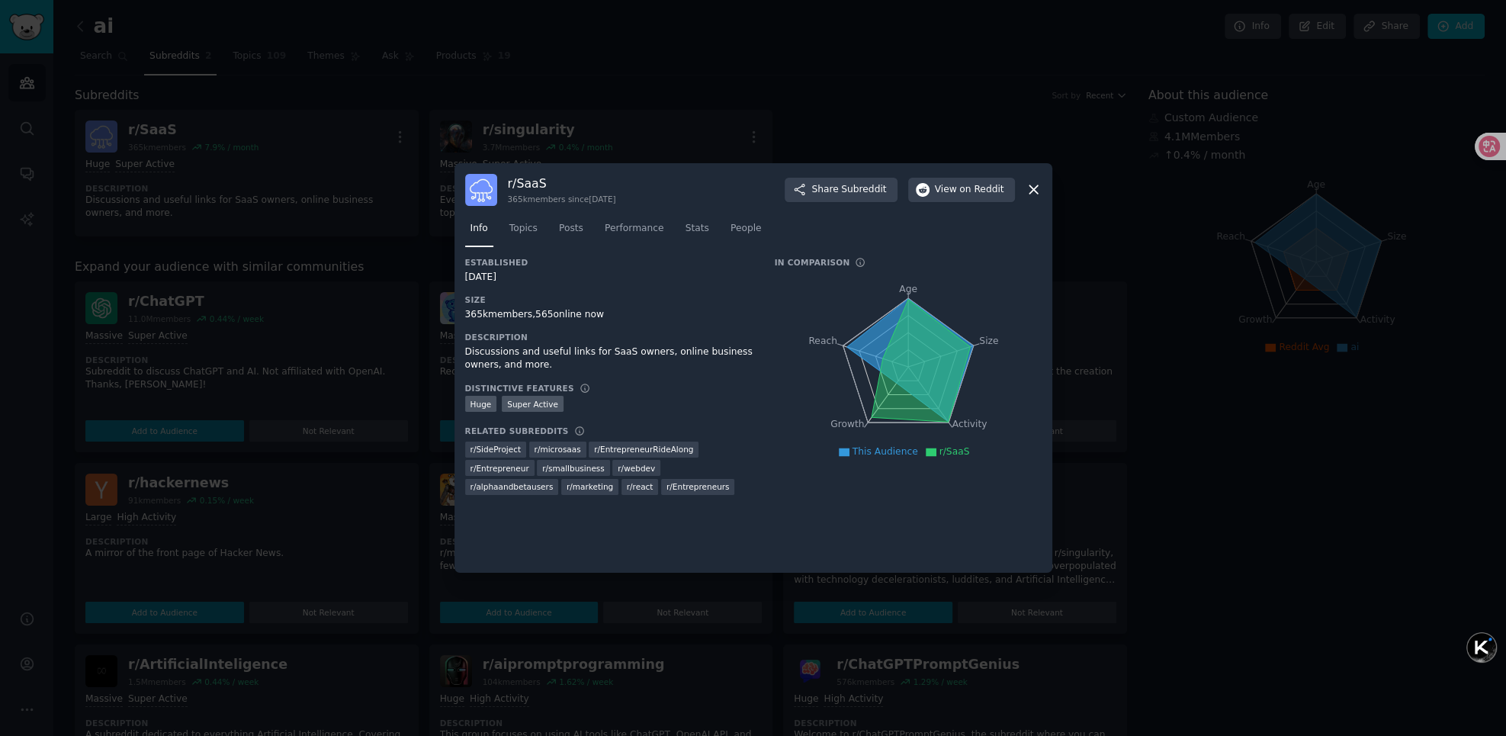
click at [1030, 188] on icon at bounding box center [1034, 190] width 8 height 8
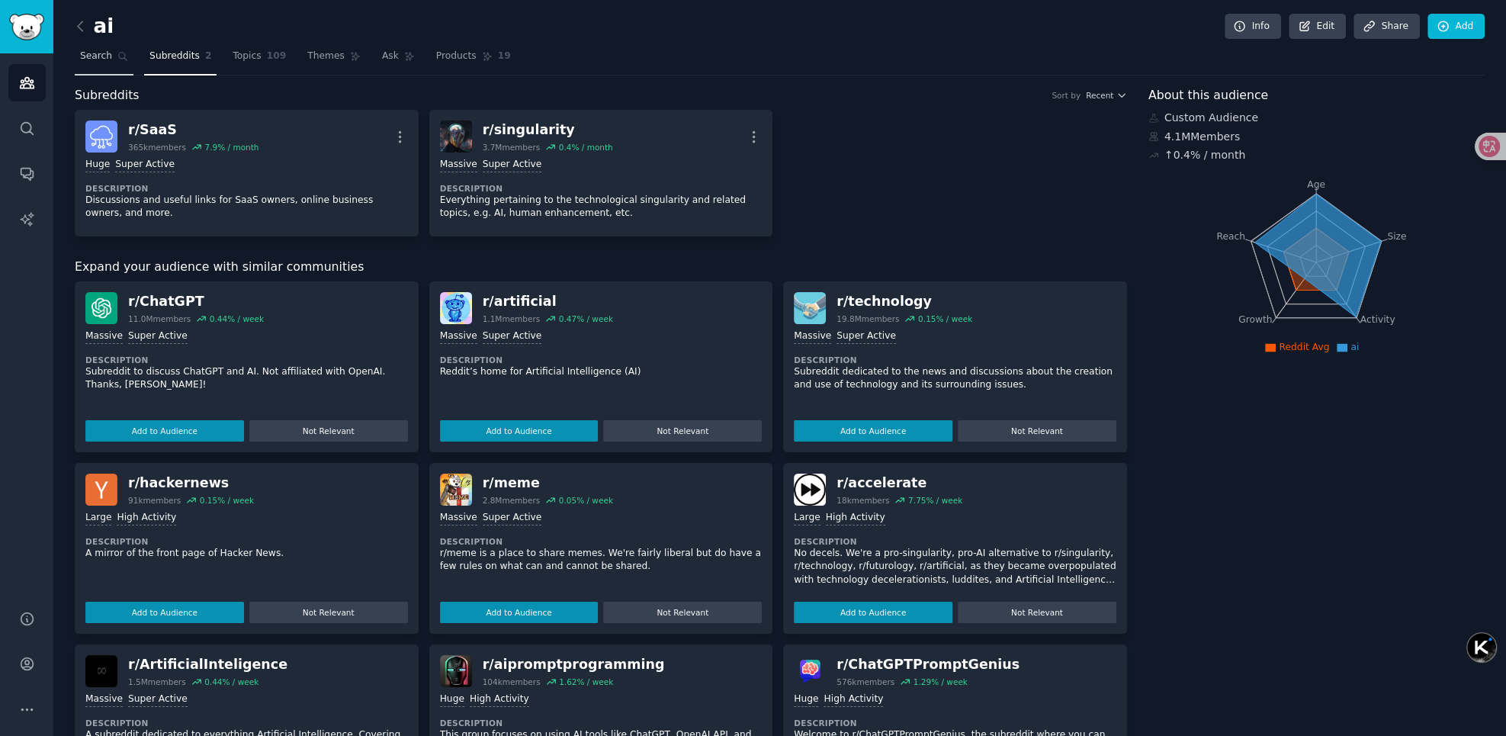
click at [91, 60] on span "Search" at bounding box center [96, 57] width 32 height 14
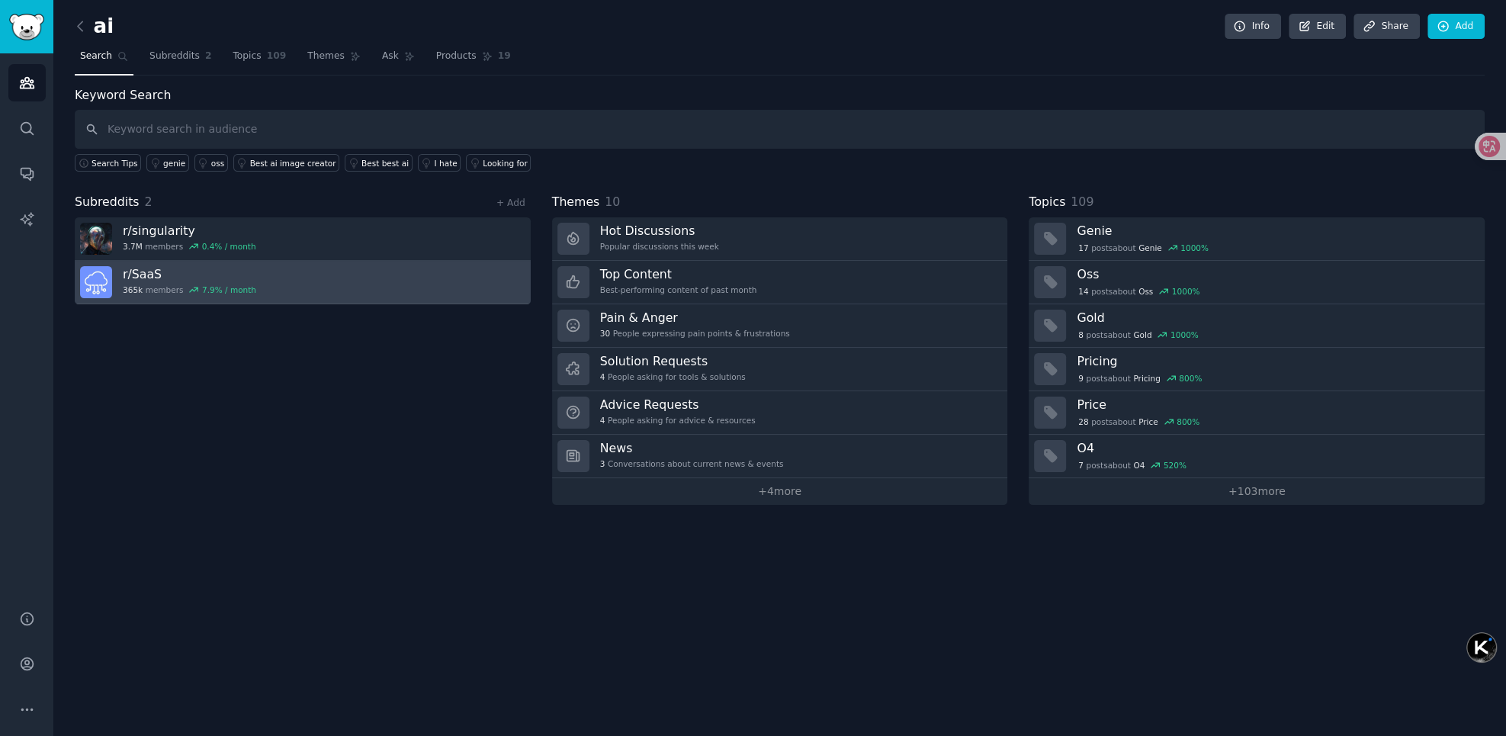
click at [280, 278] on link "r/ SaaS 365k members 7.9 % / month" at bounding box center [303, 282] width 456 height 43
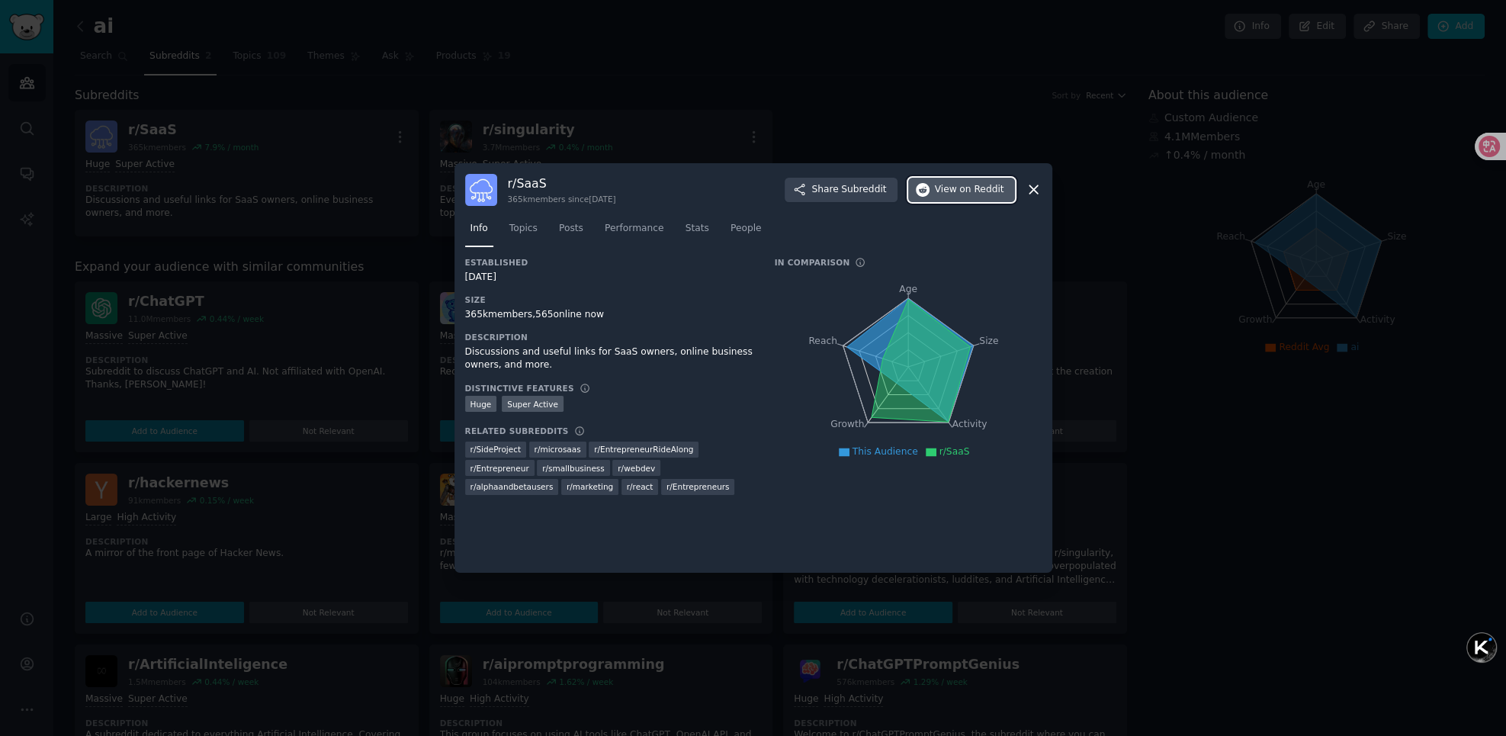
click at [953, 193] on span "View on Reddit" at bounding box center [969, 190] width 69 height 14
